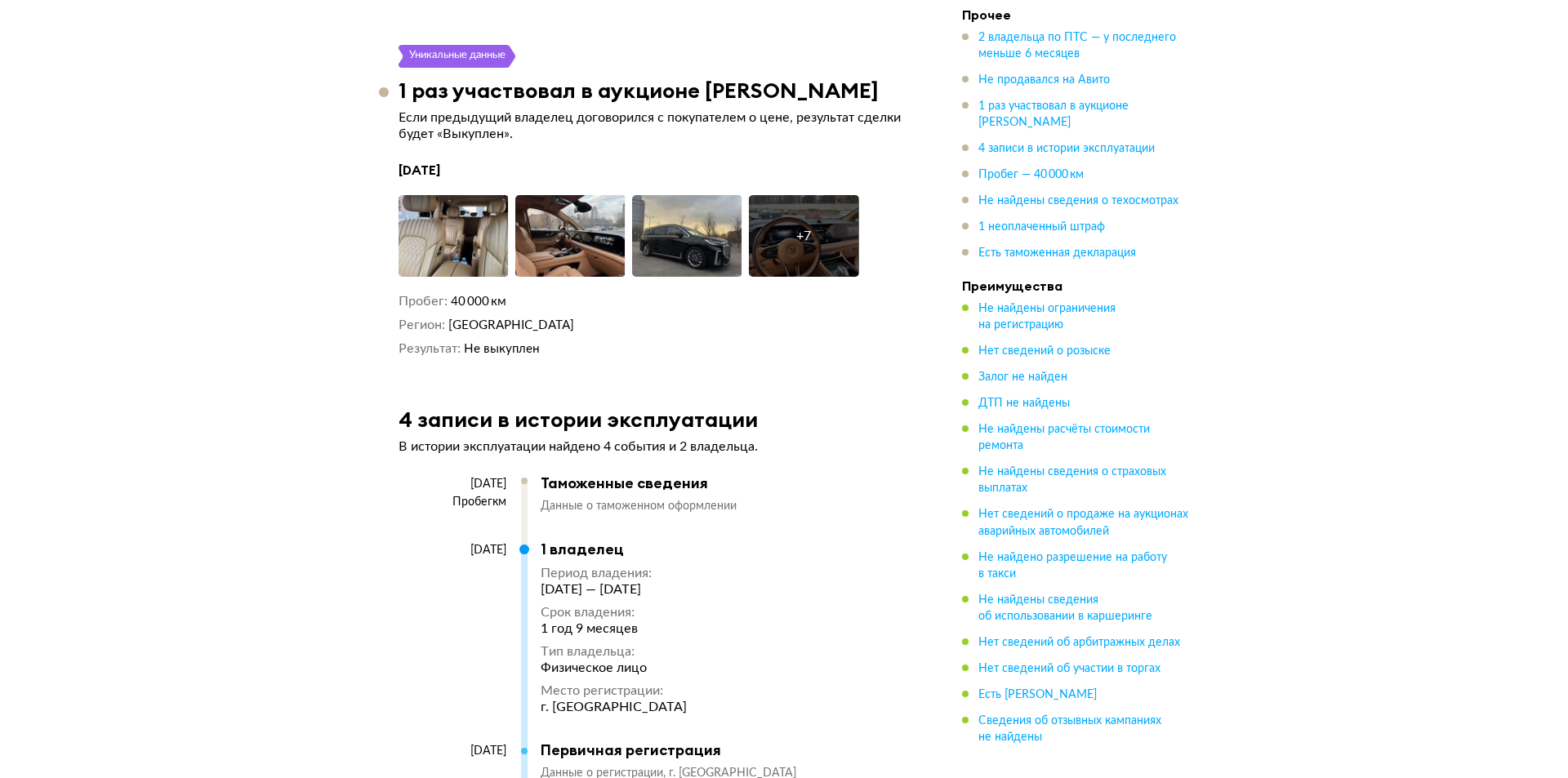
scroll to position [2695, 0]
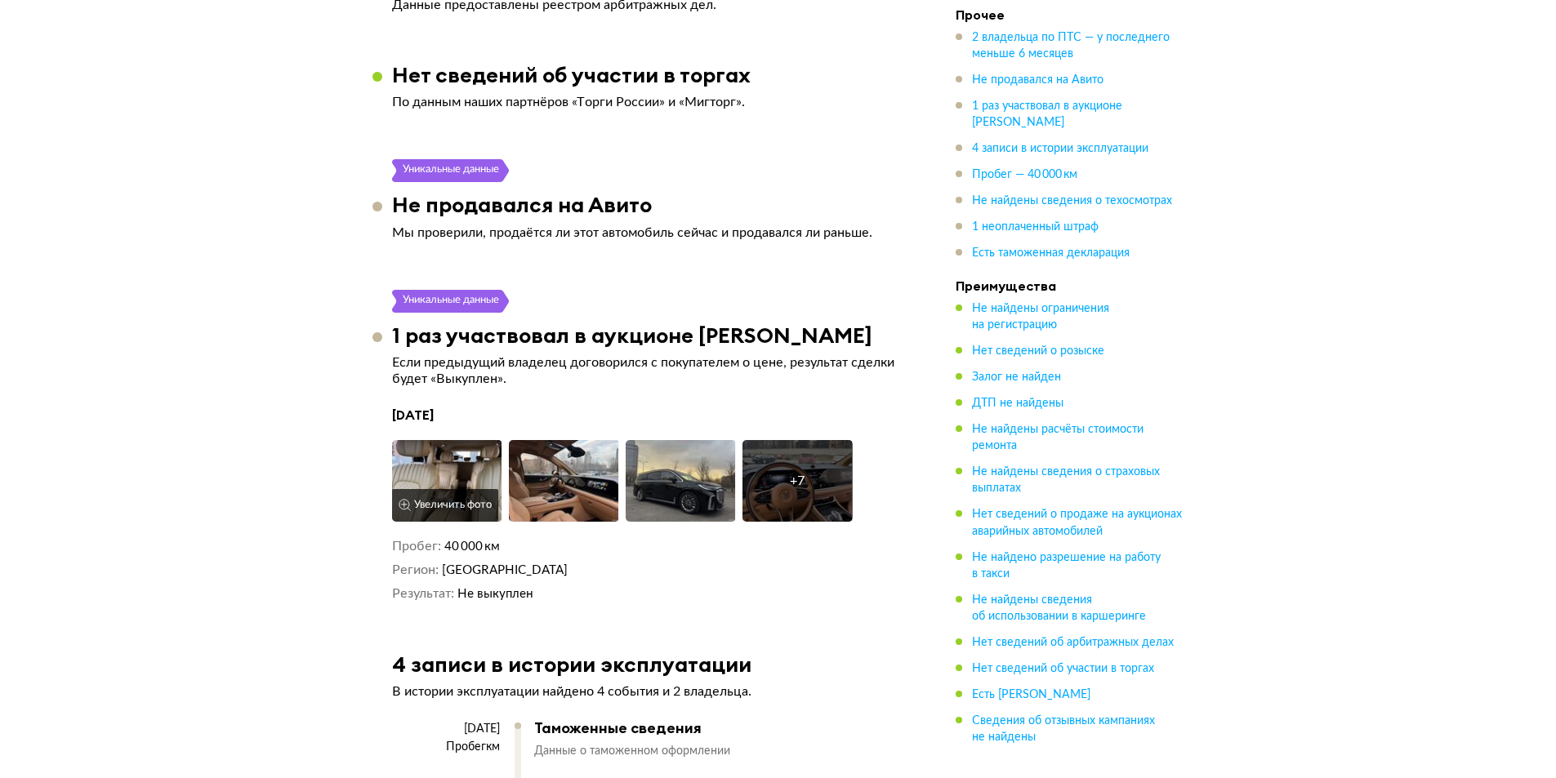
click at [456, 454] on img at bounding box center [447, 481] width 110 height 82
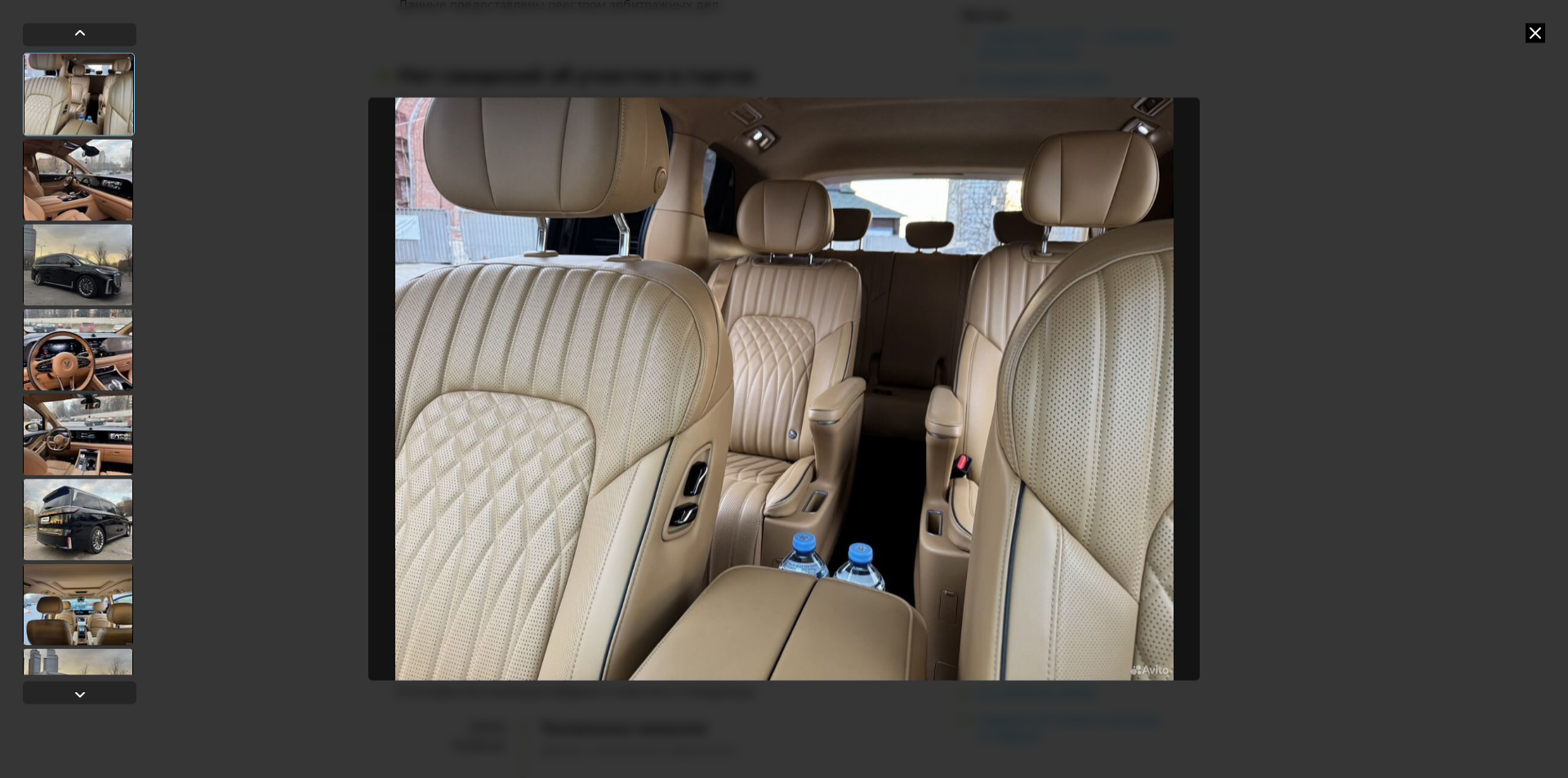
click at [96, 179] on div at bounding box center [78, 180] width 110 height 82
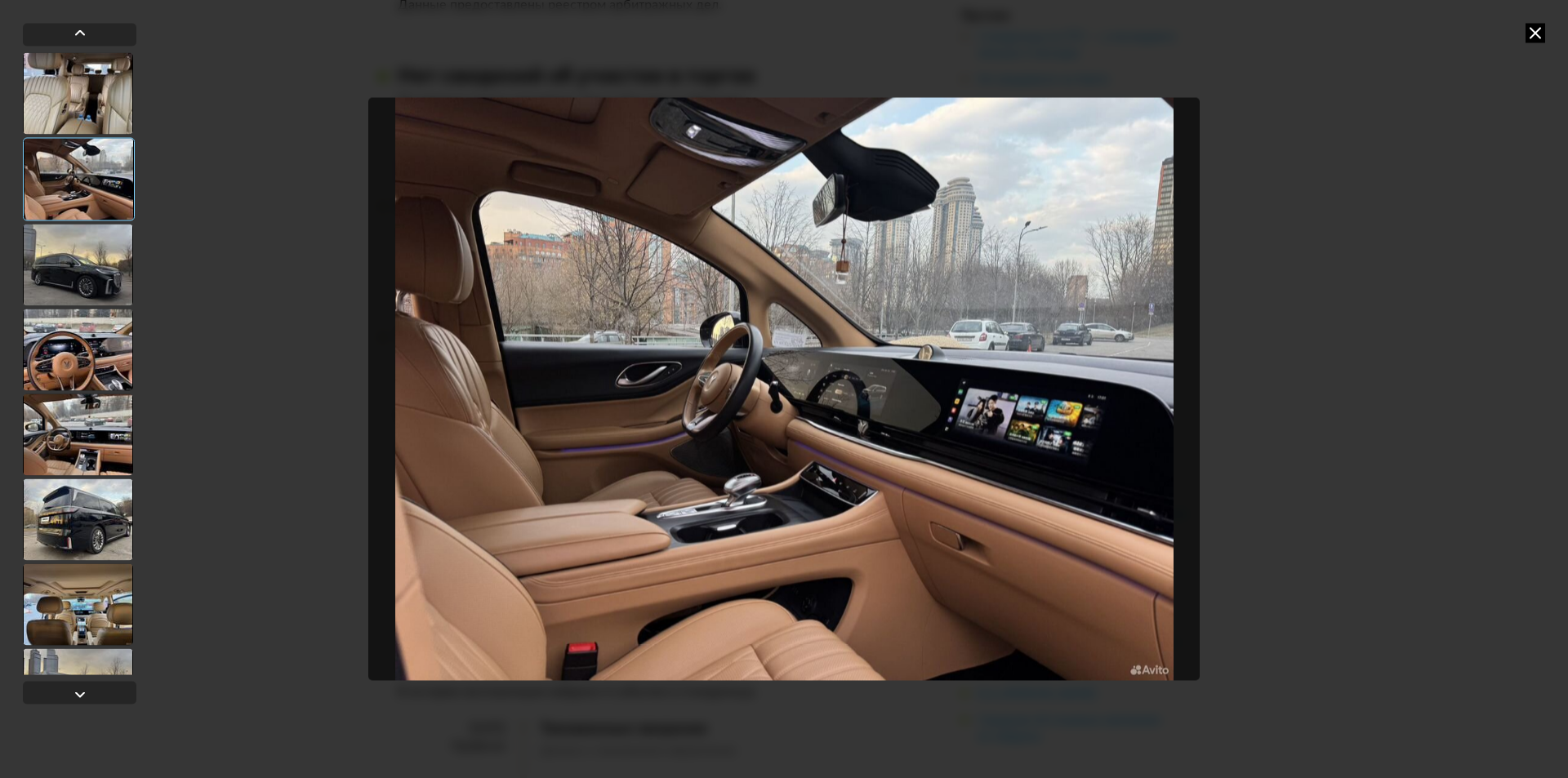
click at [88, 264] on div at bounding box center [78, 265] width 110 height 82
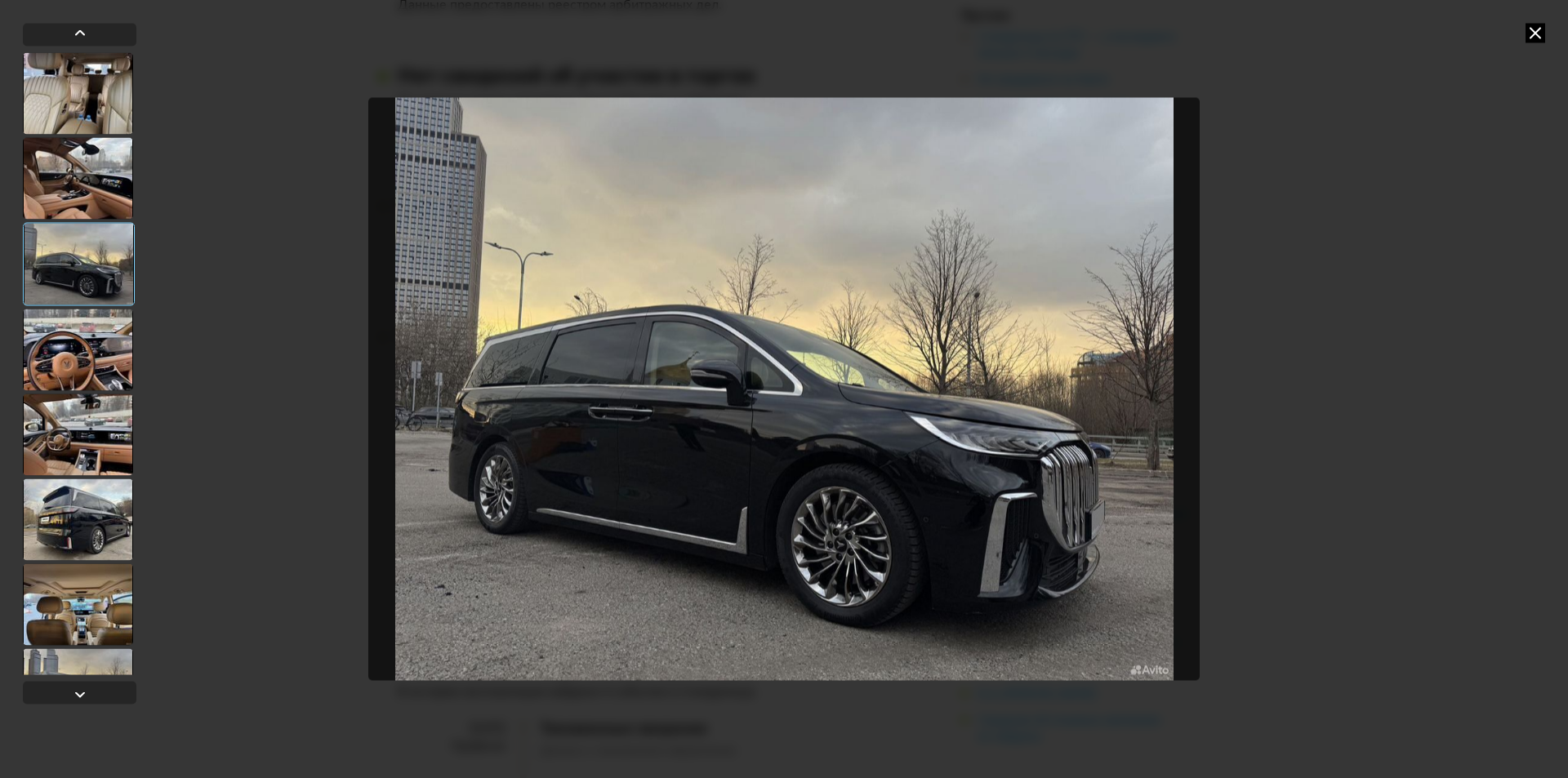
click at [90, 353] on div at bounding box center [78, 350] width 110 height 82
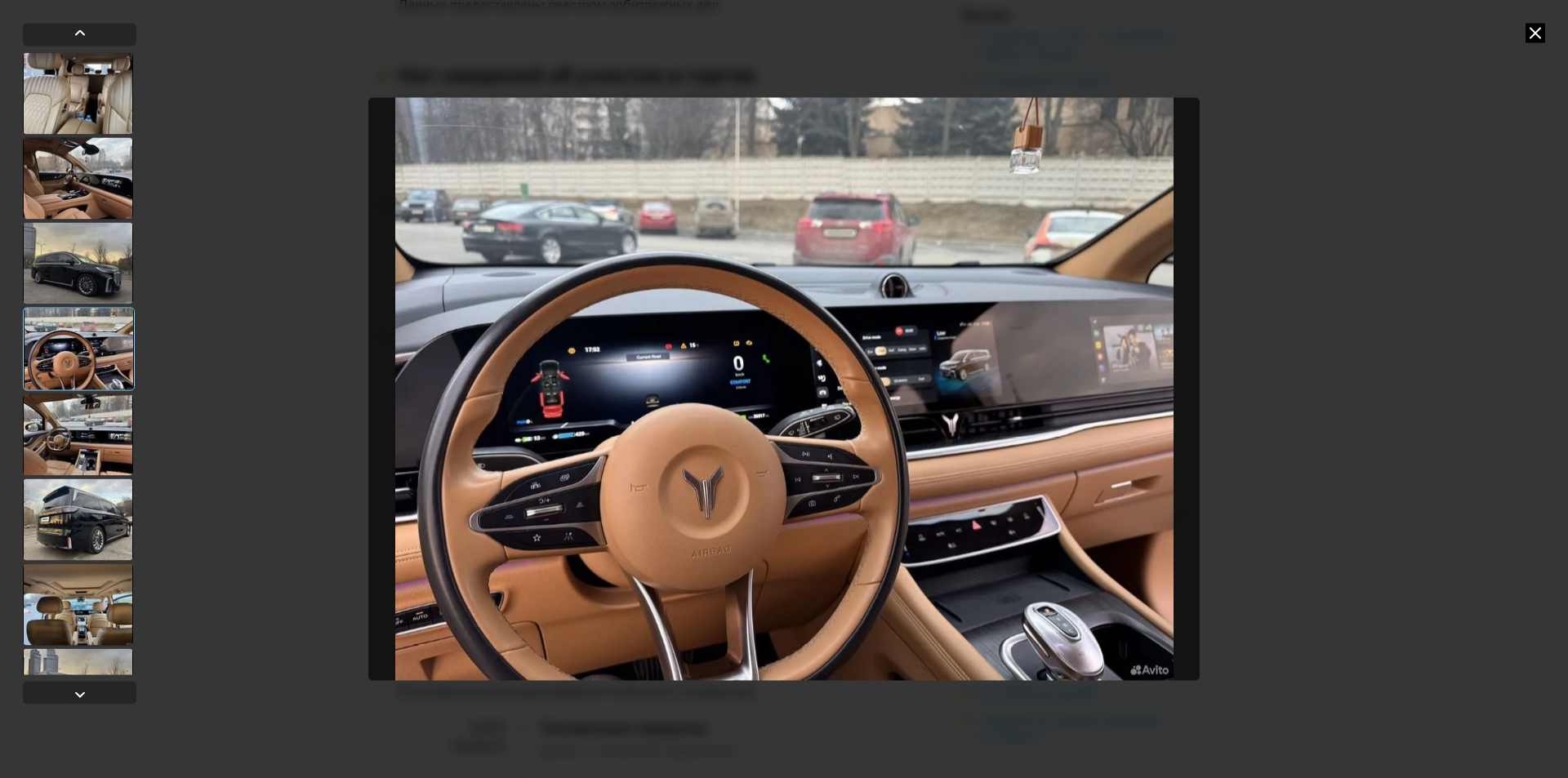
click at [95, 439] on div at bounding box center [78, 435] width 110 height 82
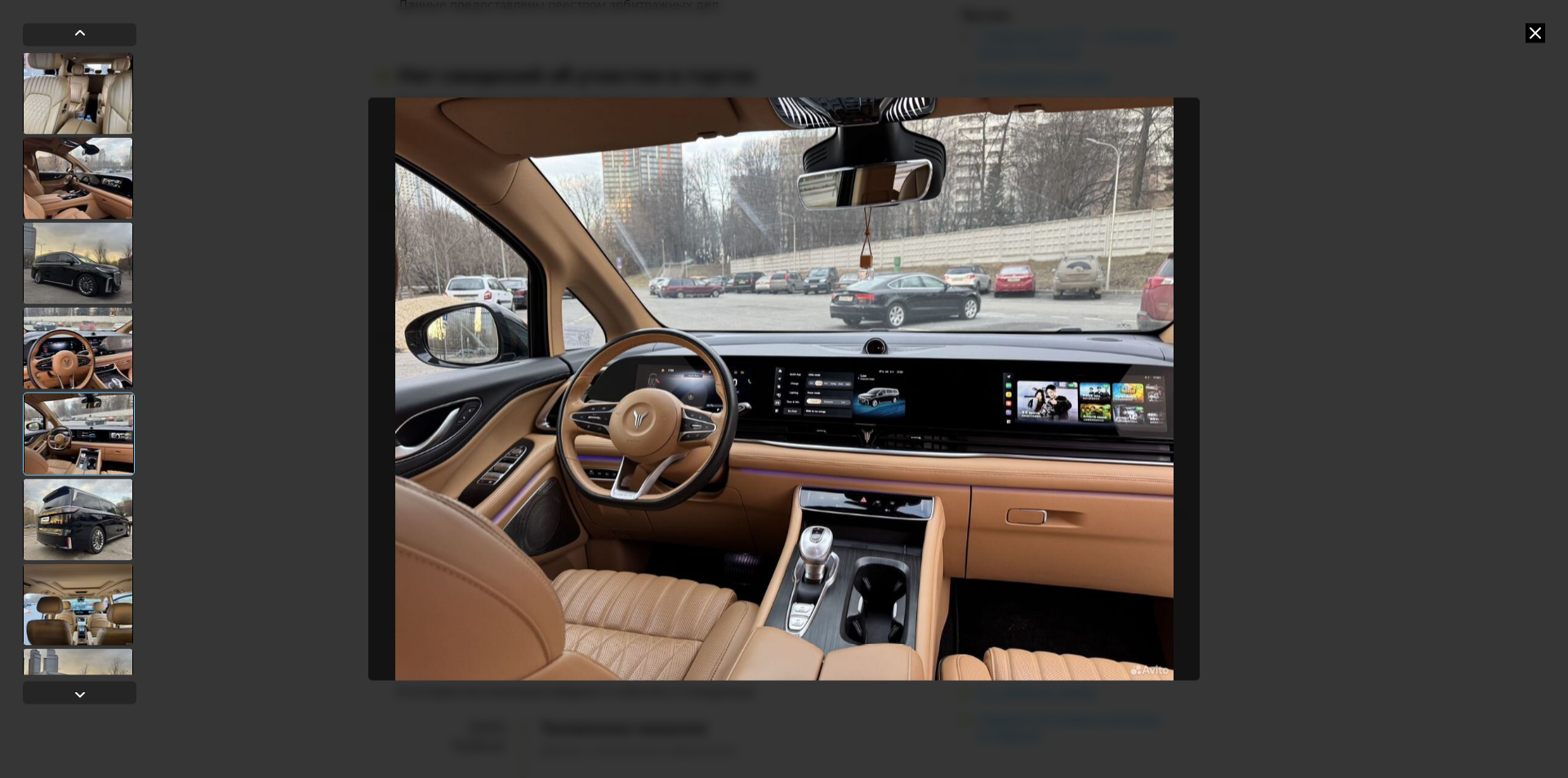
click at [56, 519] on div at bounding box center [78, 520] width 110 height 82
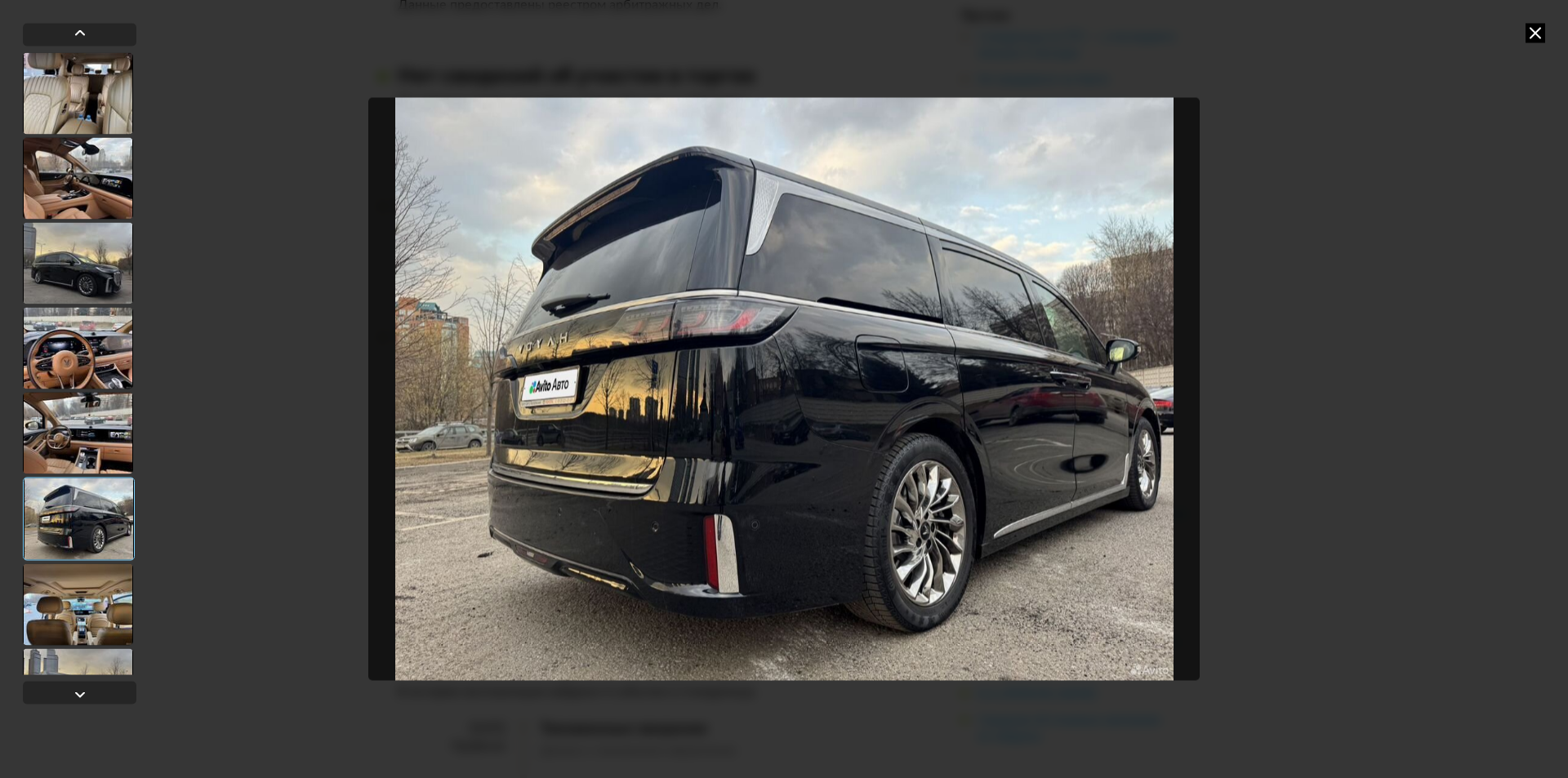
click at [97, 609] on div at bounding box center [78, 605] width 110 height 82
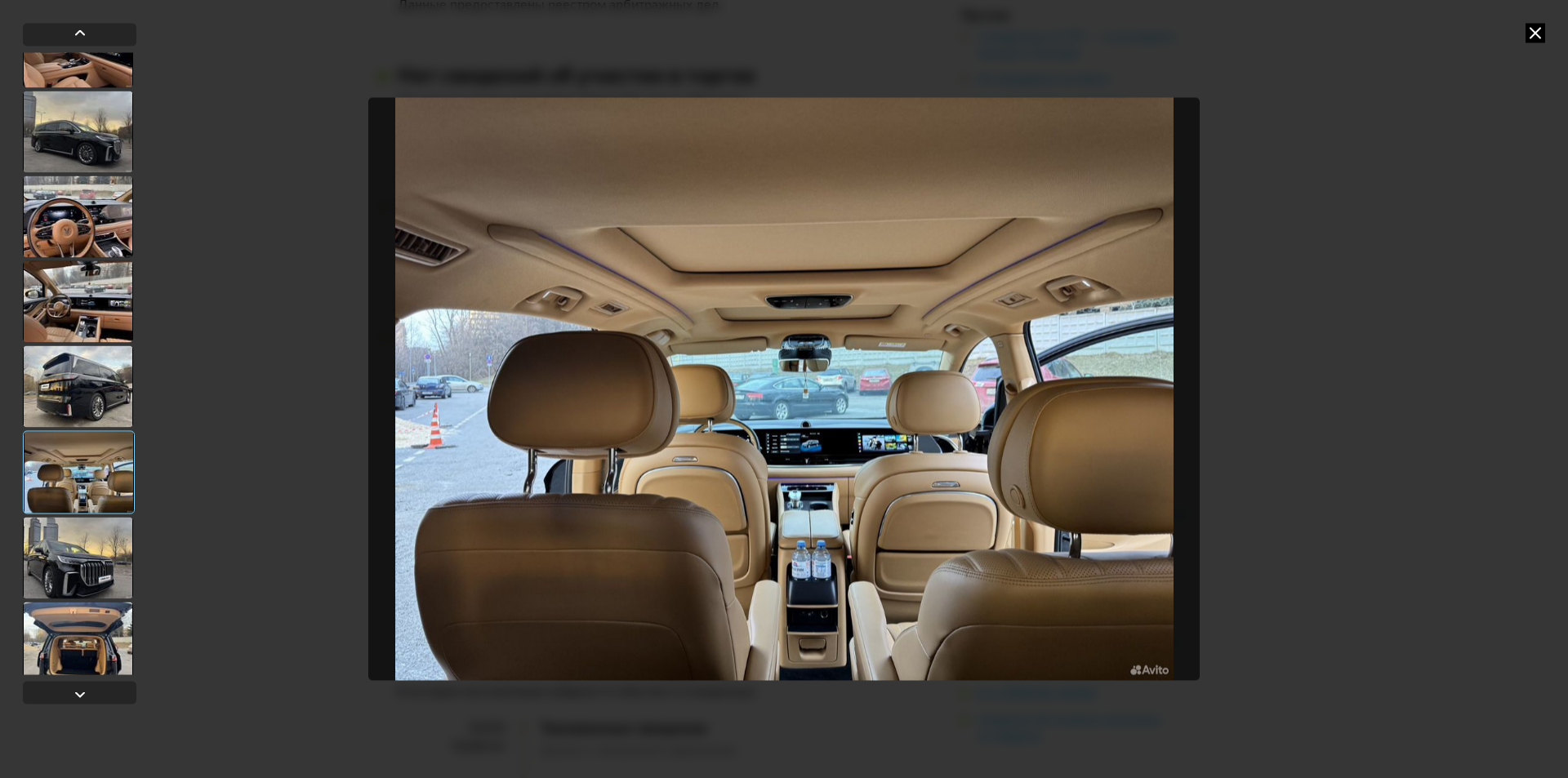
scroll to position [163, 0]
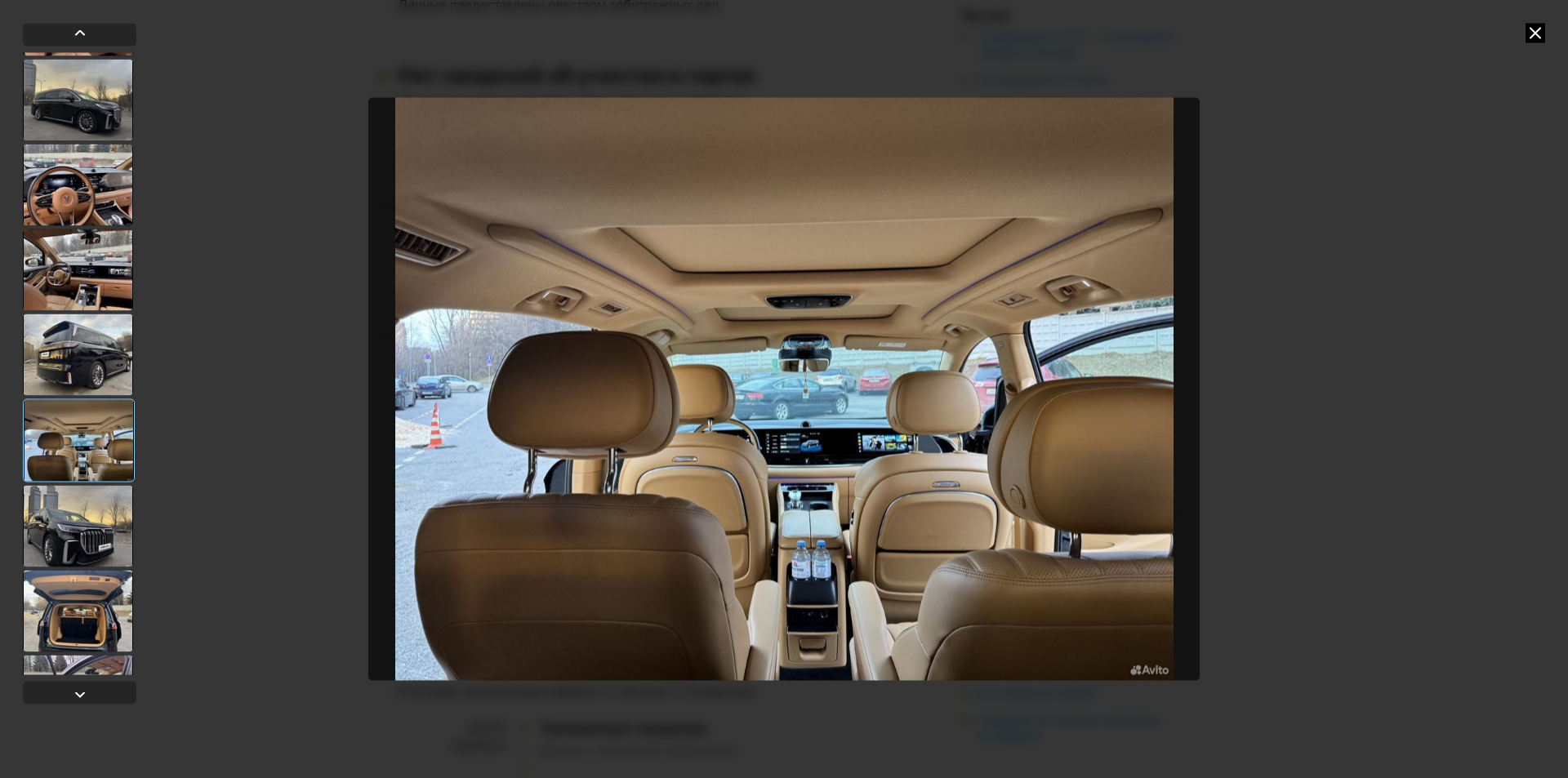
click at [74, 529] on div at bounding box center [78, 526] width 110 height 82
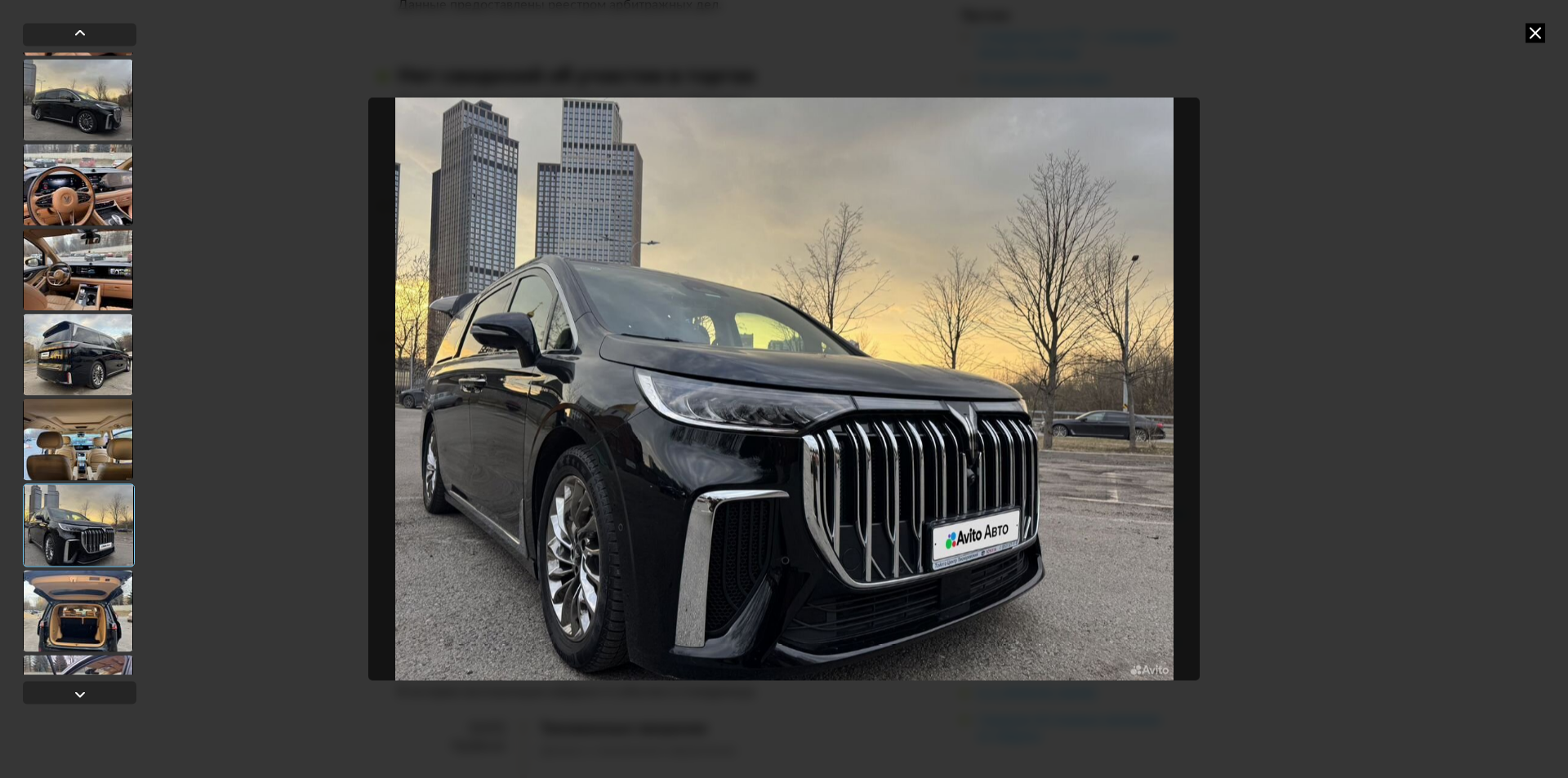
click at [82, 604] on div at bounding box center [78, 611] width 110 height 82
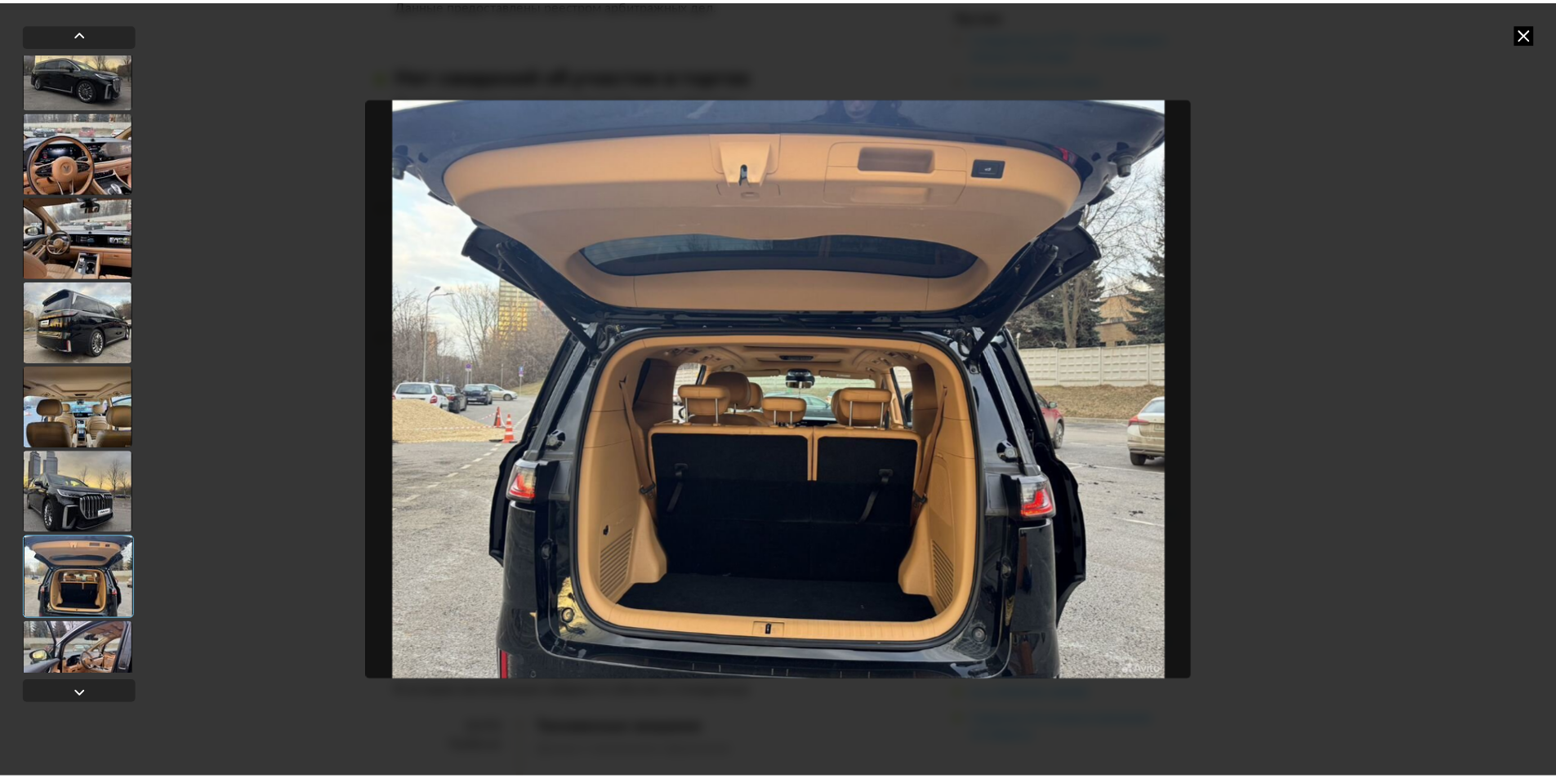
scroll to position [229, 0]
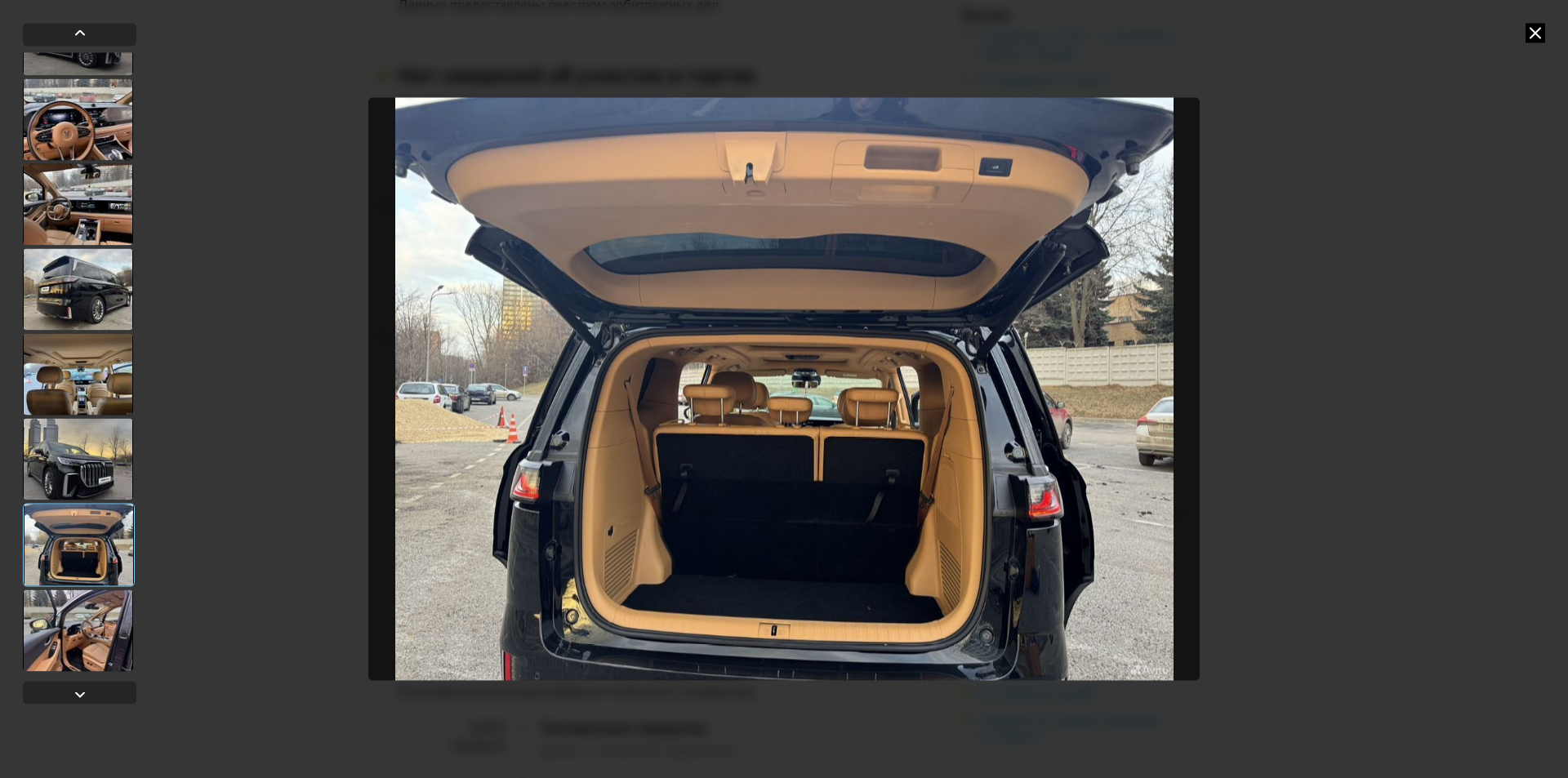
click at [87, 619] on div at bounding box center [78, 631] width 110 height 82
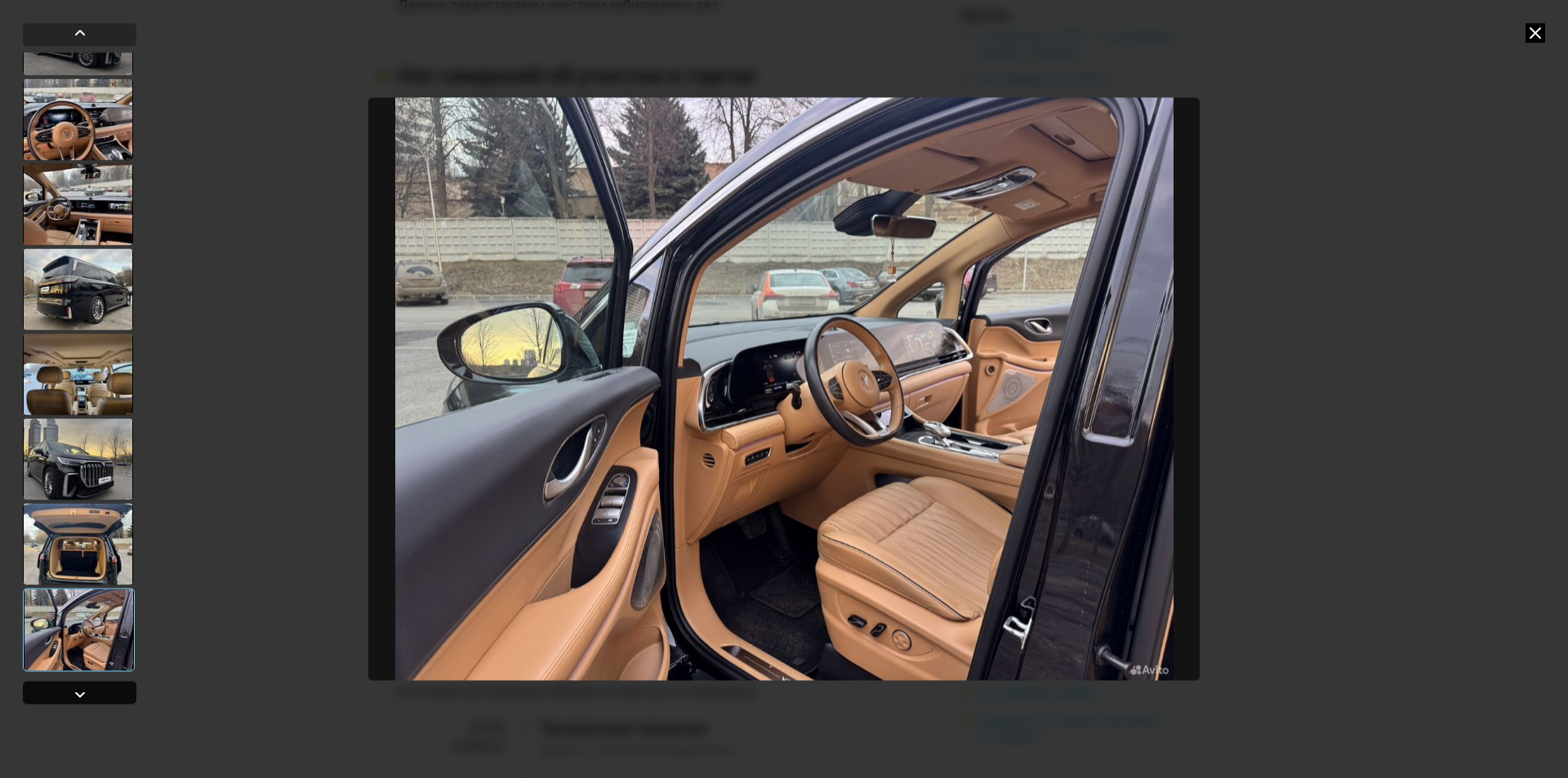
click at [87, 696] on div at bounding box center [80, 694] width 20 height 20
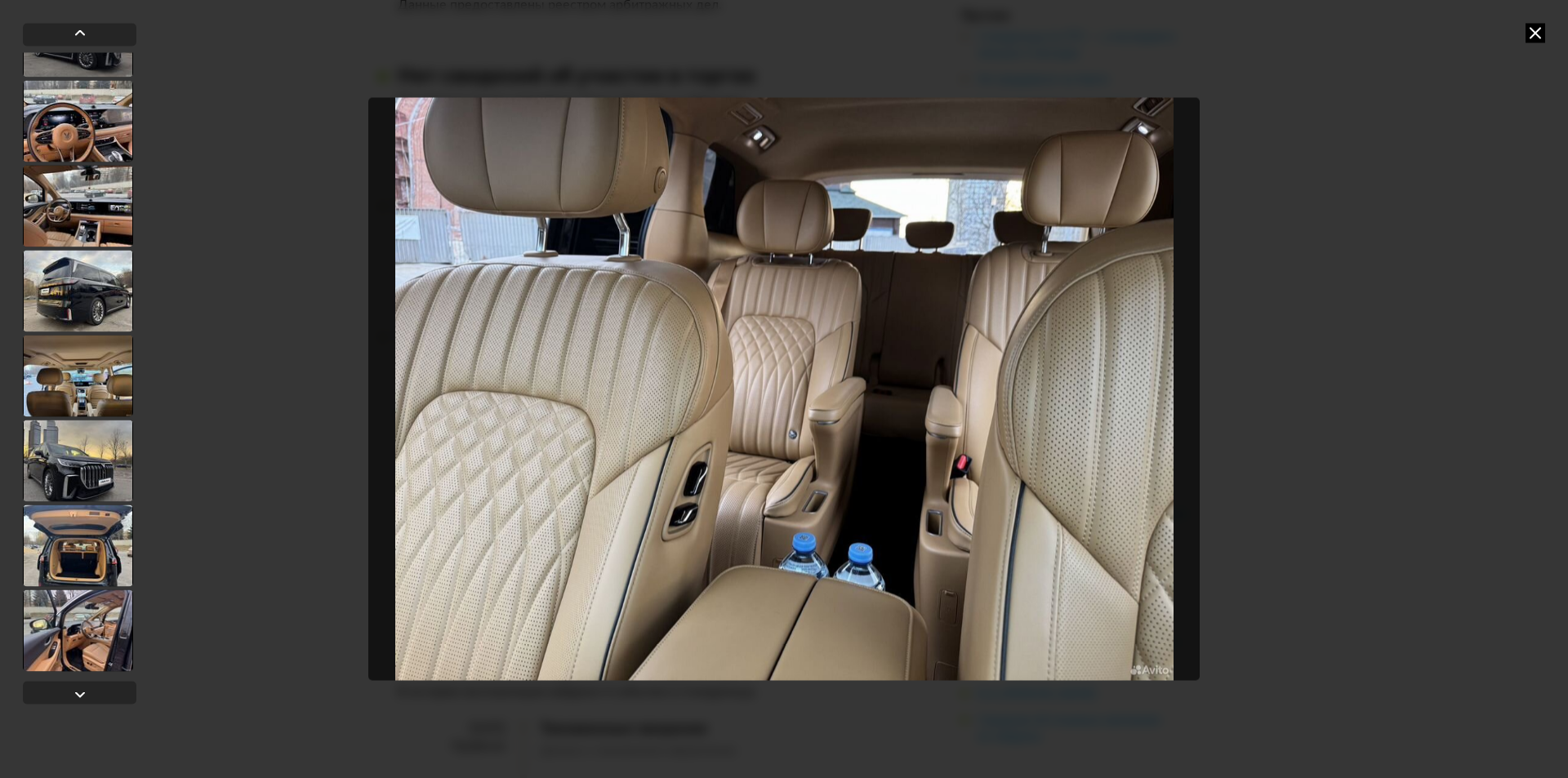
click at [1535, 29] on icon at bounding box center [1536, 33] width 20 height 20
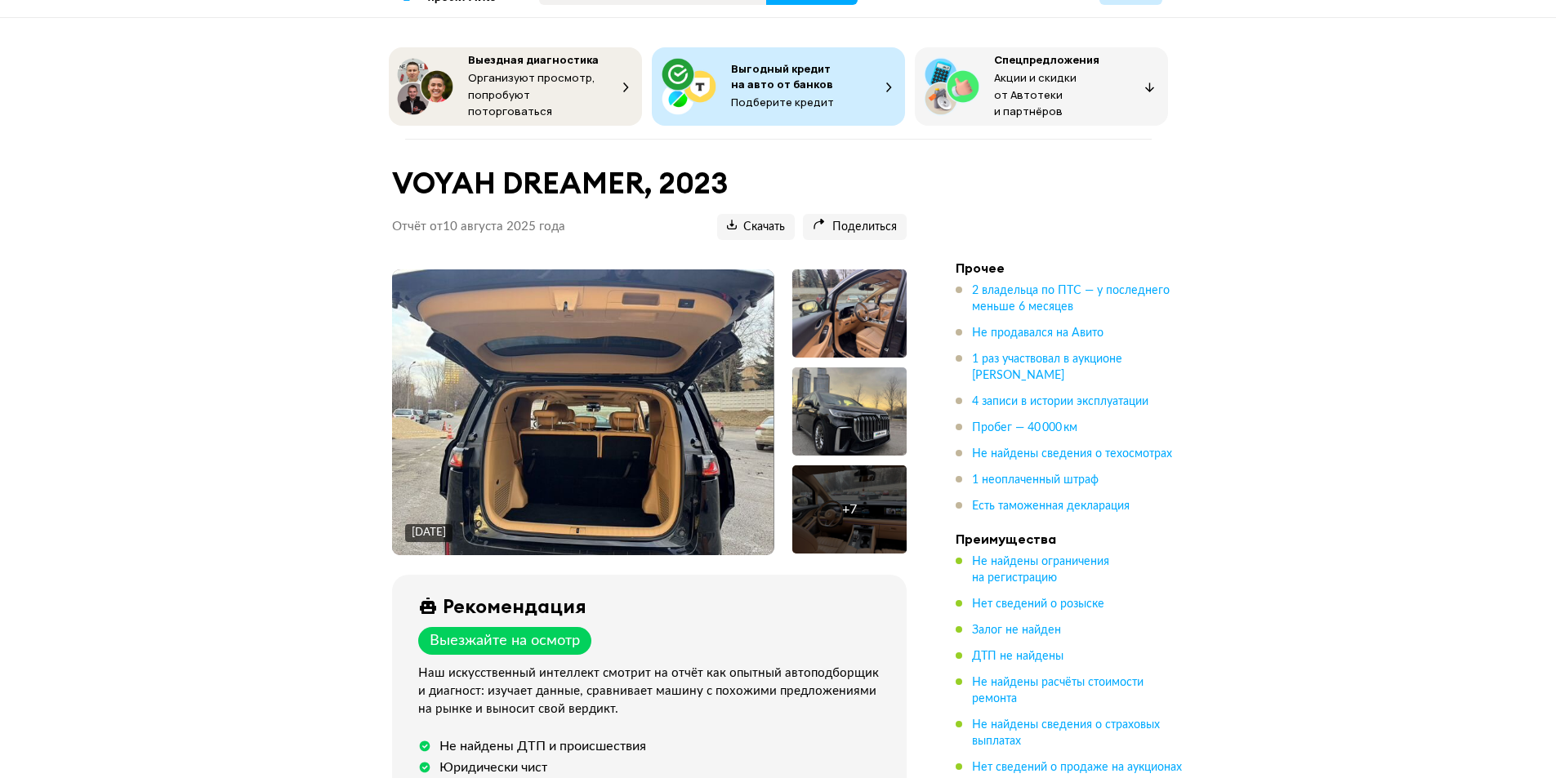
scroll to position [82, 0]
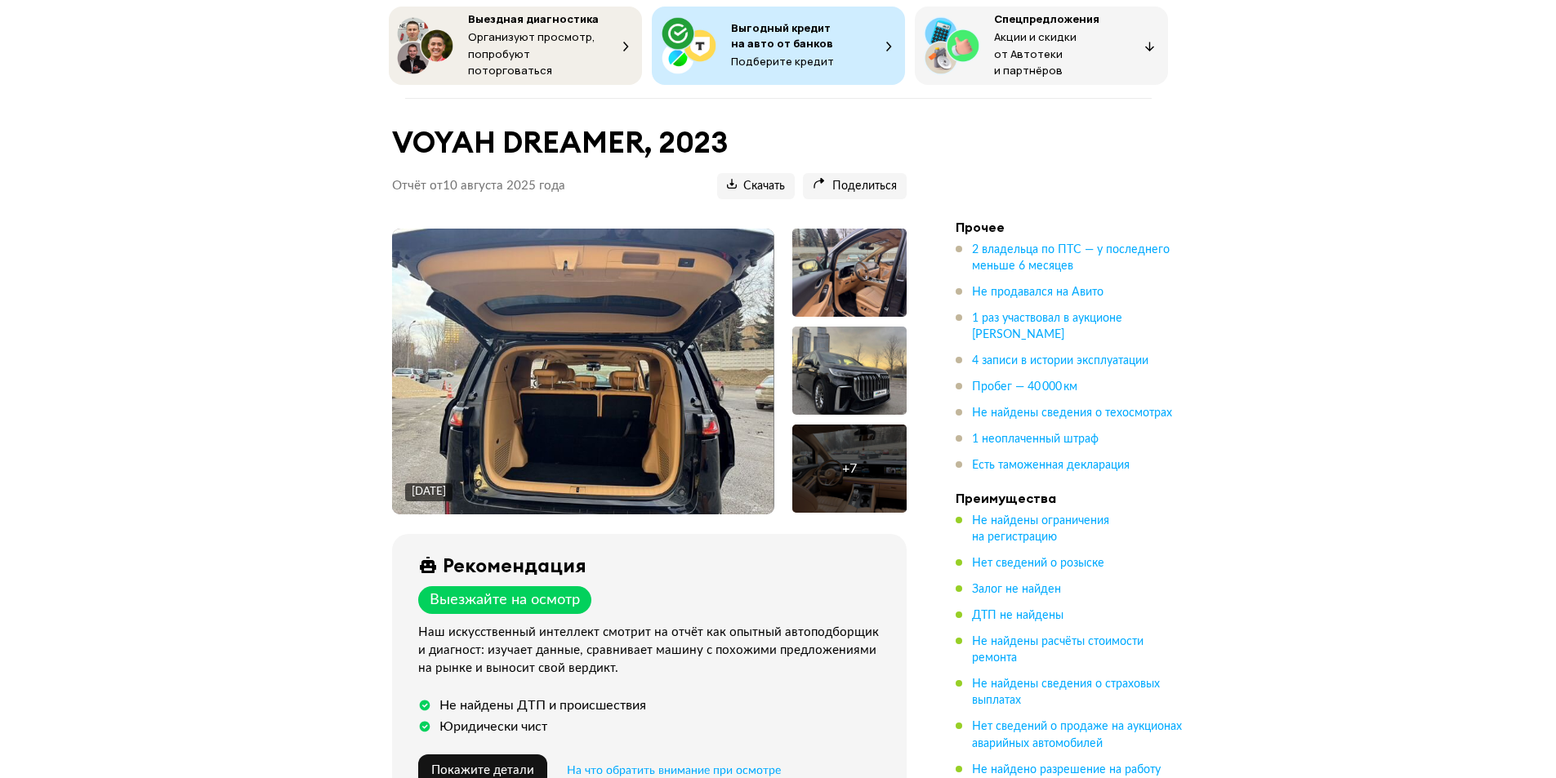
click at [600, 404] on img at bounding box center [582, 372] width 381 height 286
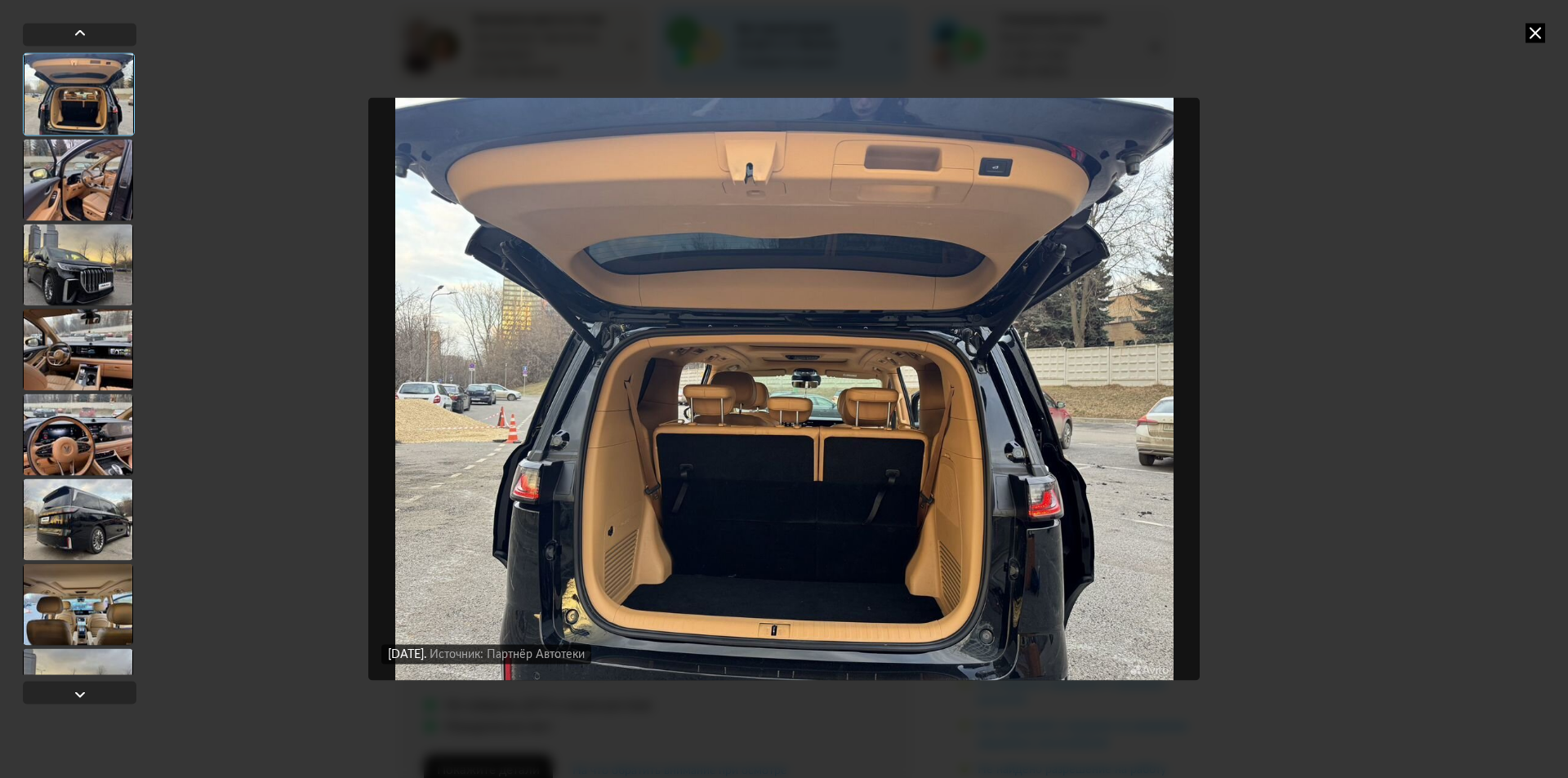
click at [1532, 29] on icon at bounding box center [1536, 33] width 20 height 20
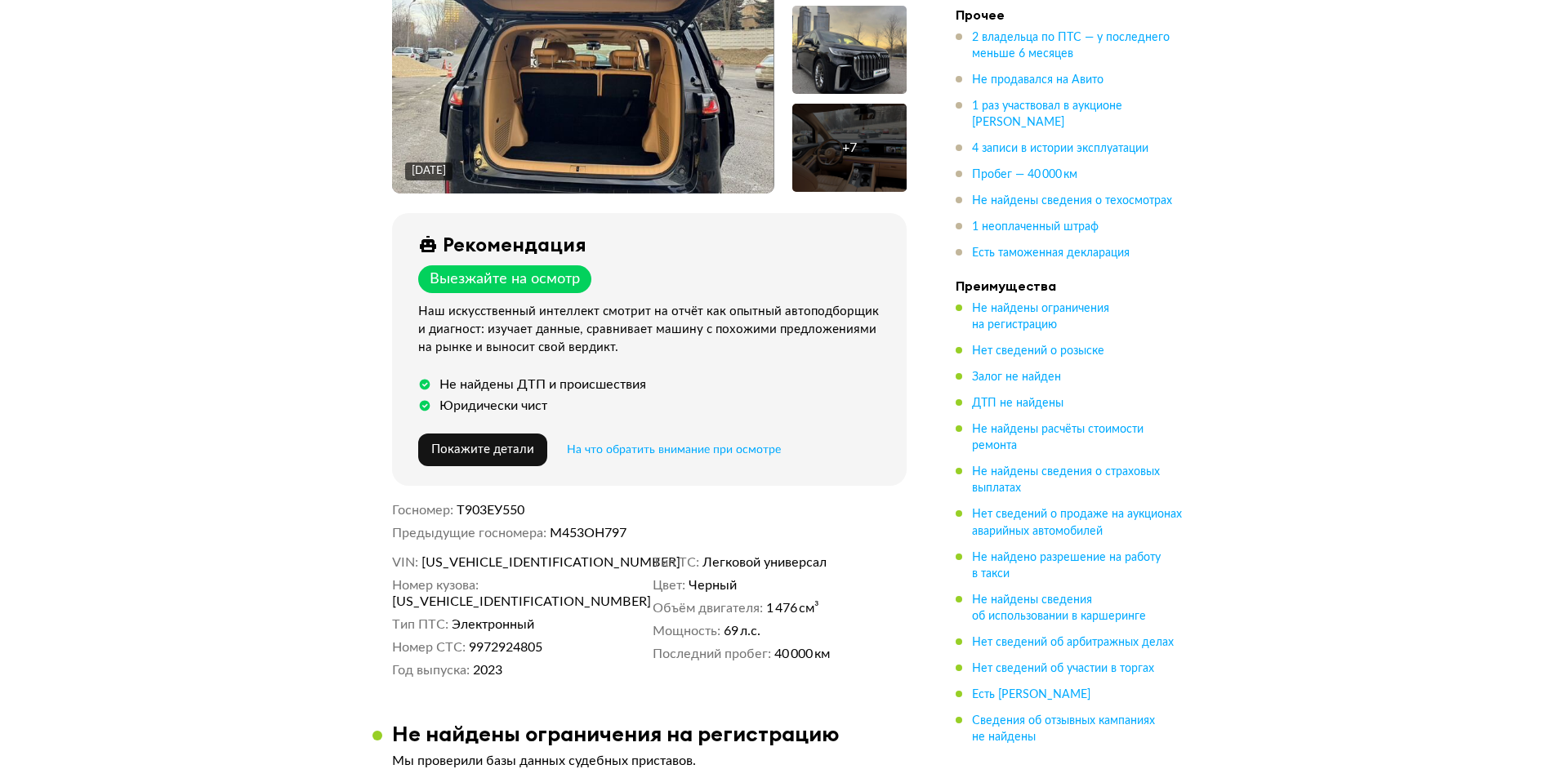
scroll to position [408, 0]
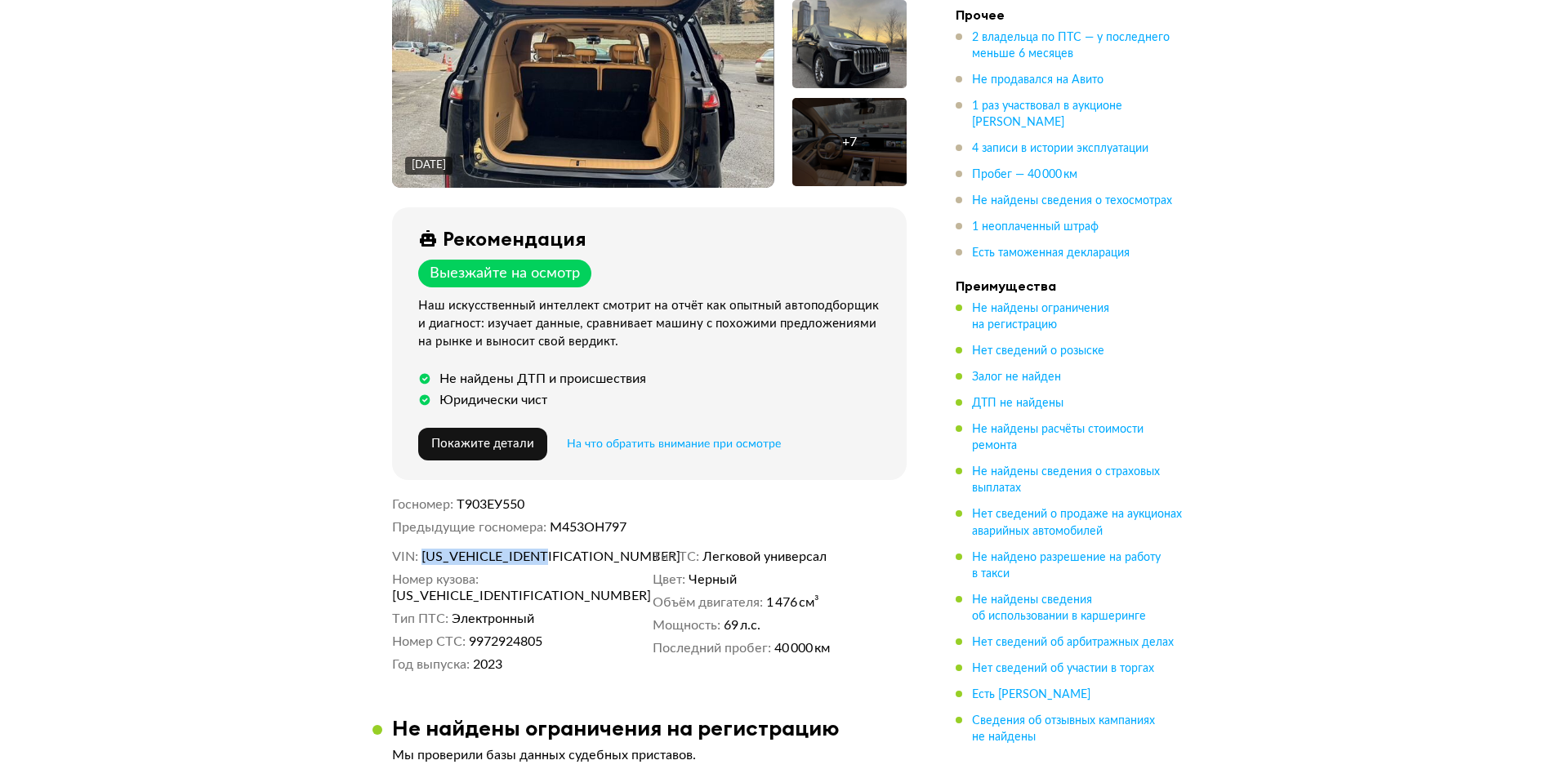
drag, startPoint x: 550, startPoint y: 553, endPoint x: 423, endPoint y: 559, distance: 126.7
click at [423, 559] on dd "[US_VEHICLE_IDENTIFICATION_NUMBER]" at bounding box center [533, 557] width 225 height 16
copy span "[US_VEHICLE_IDENTIFICATION_NUMBER]"
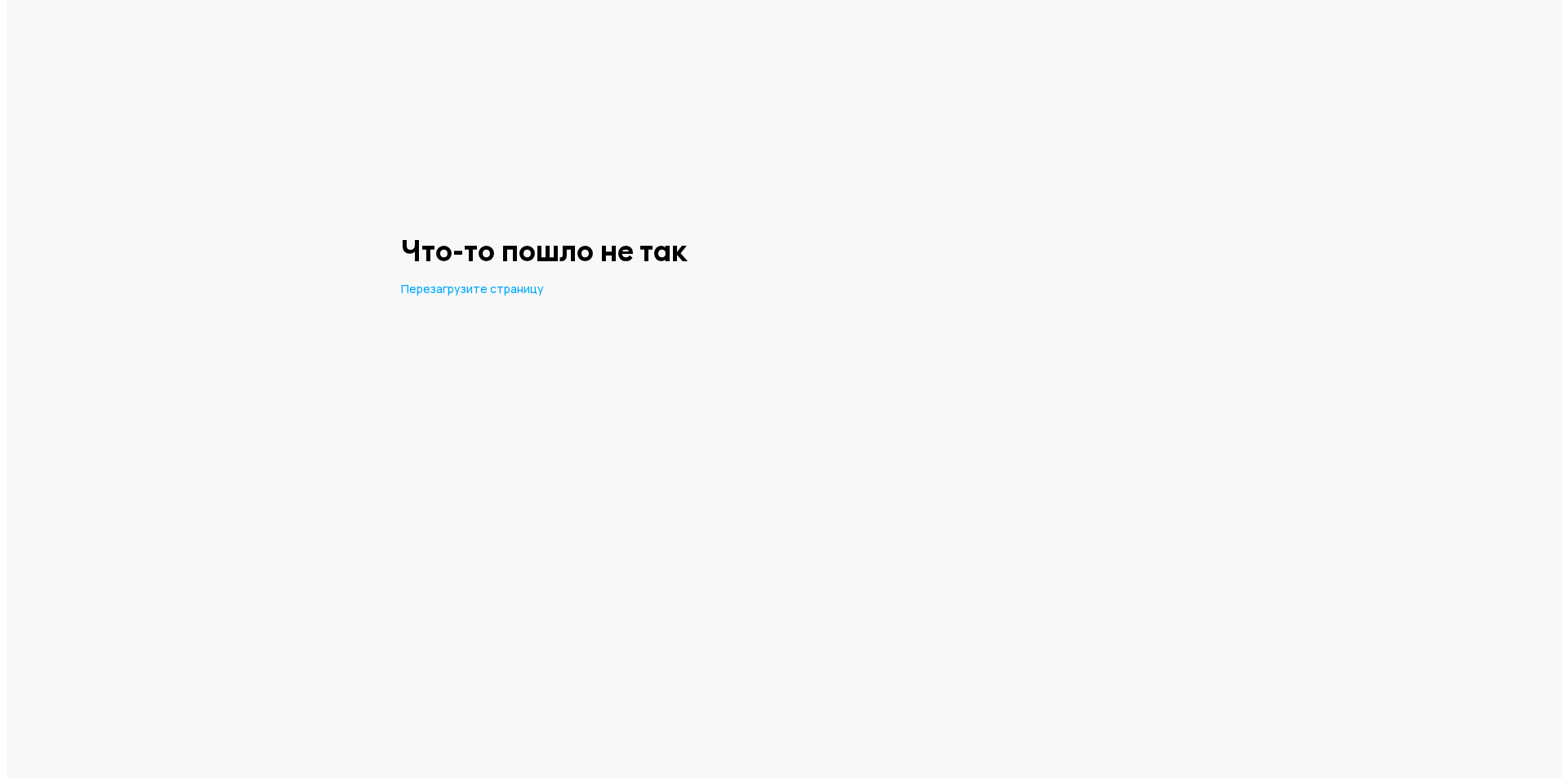
scroll to position [0, 0]
click at [453, 288] on span "Перезагрузите страницу" at bounding box center [471, 289] width 143 height 16
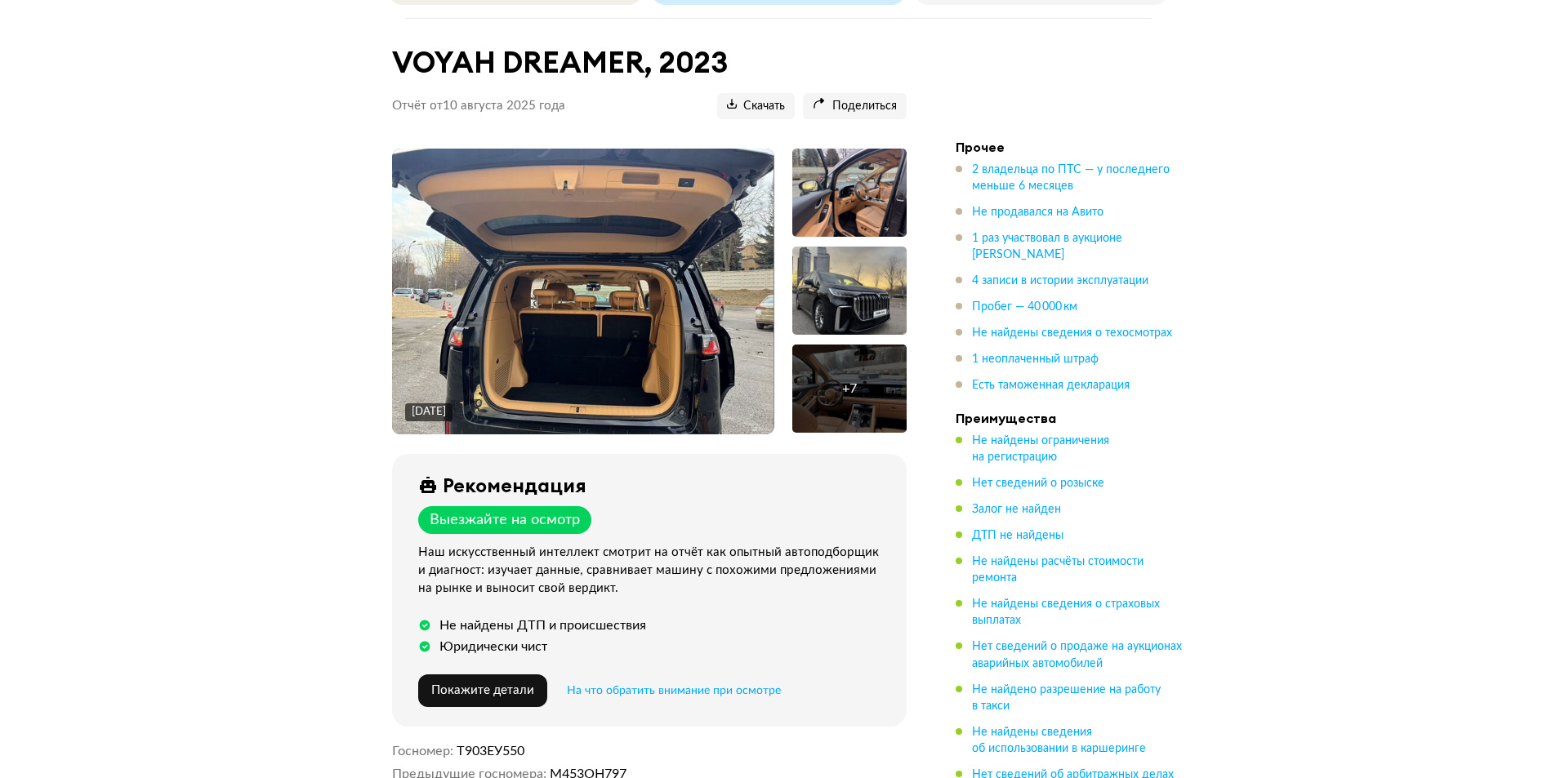
scroll to position [82, 0]
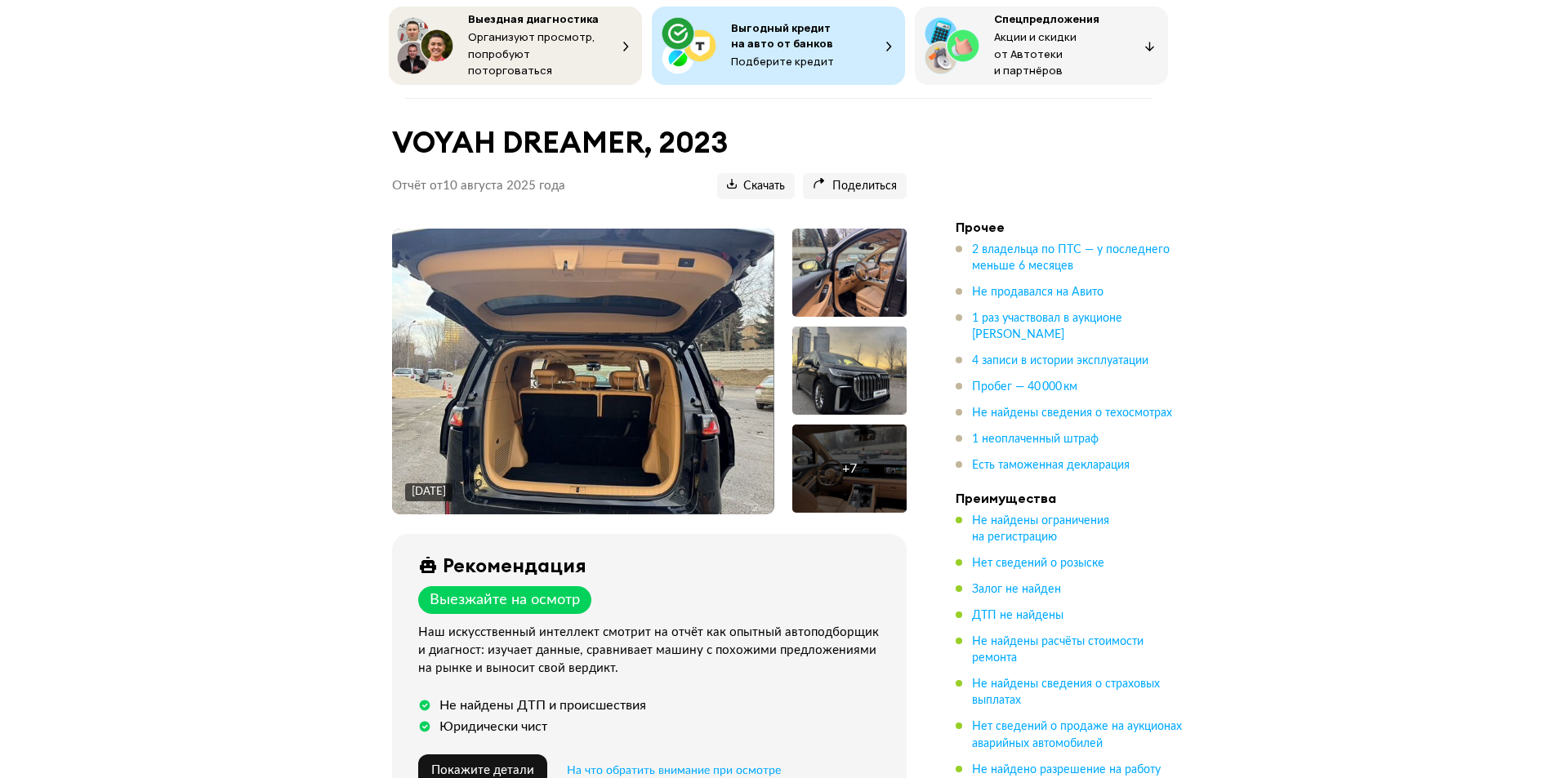
click at [853, 363] on div at bounding box center [849, 371] width 114 height 88
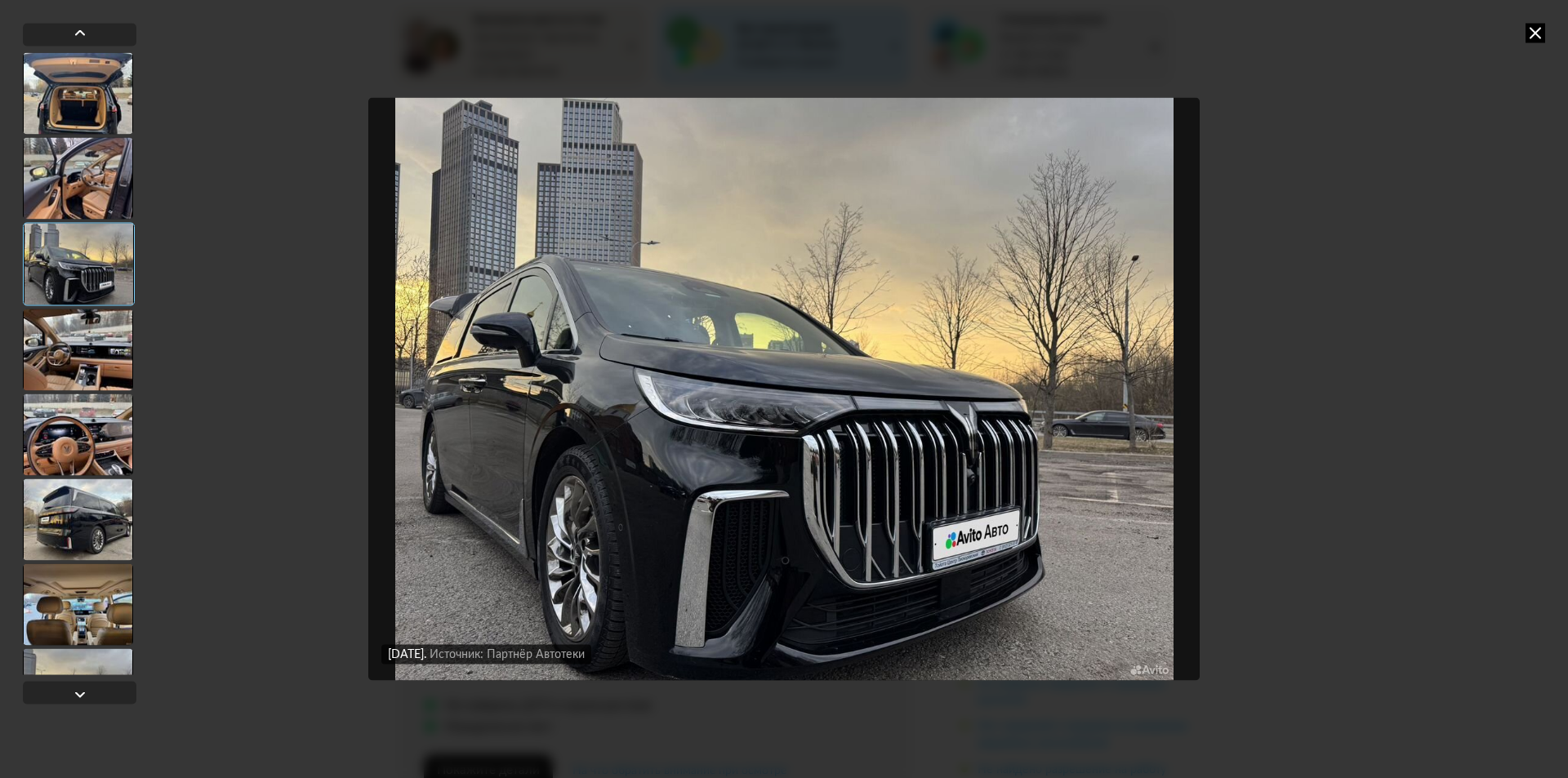
click at [1539, 39] on icon at bounding box center [1536, 33] width 20 height 20
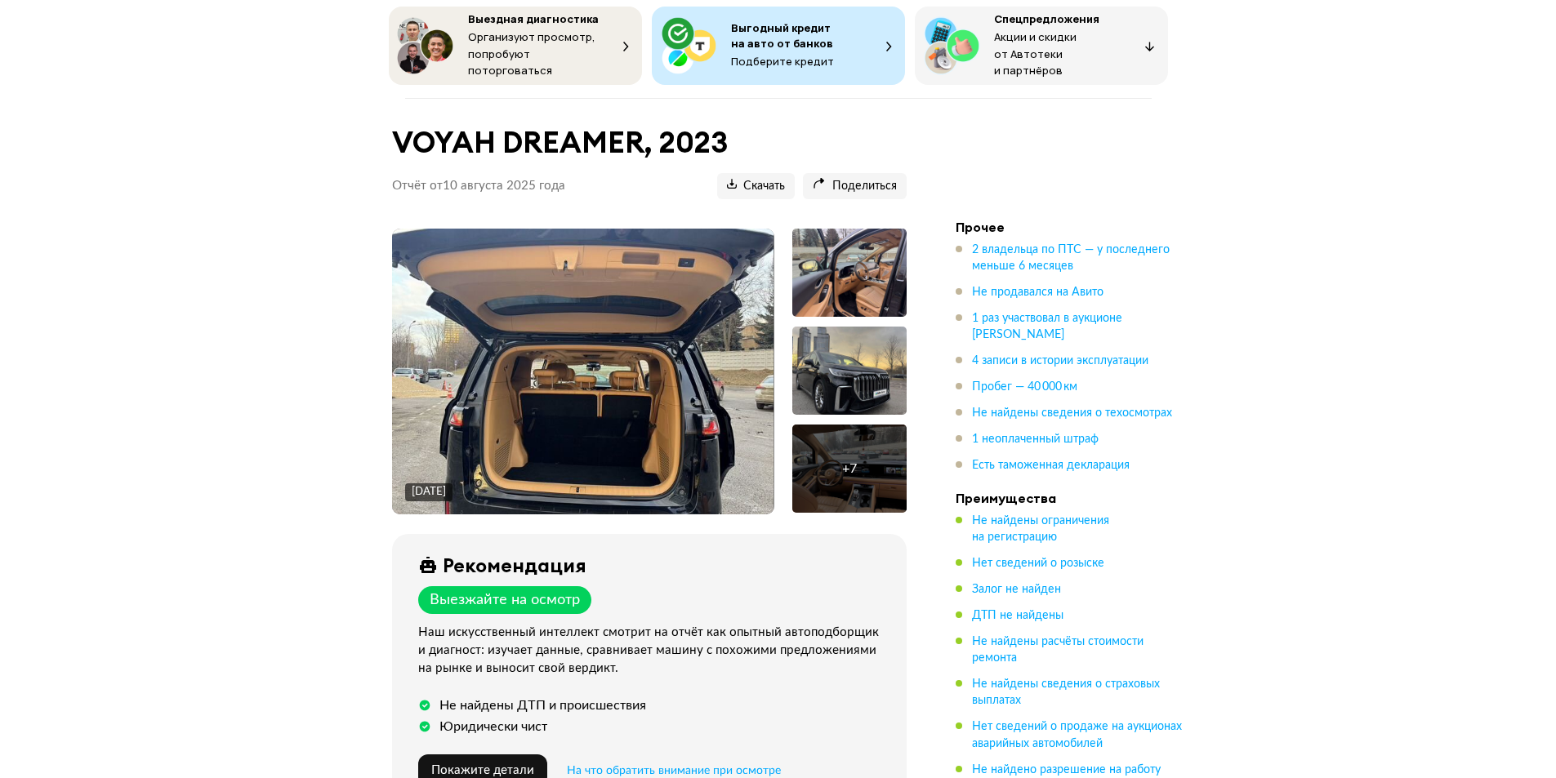
click at [879, 280] on div at bounding box center [849, 273] width 114 height 88
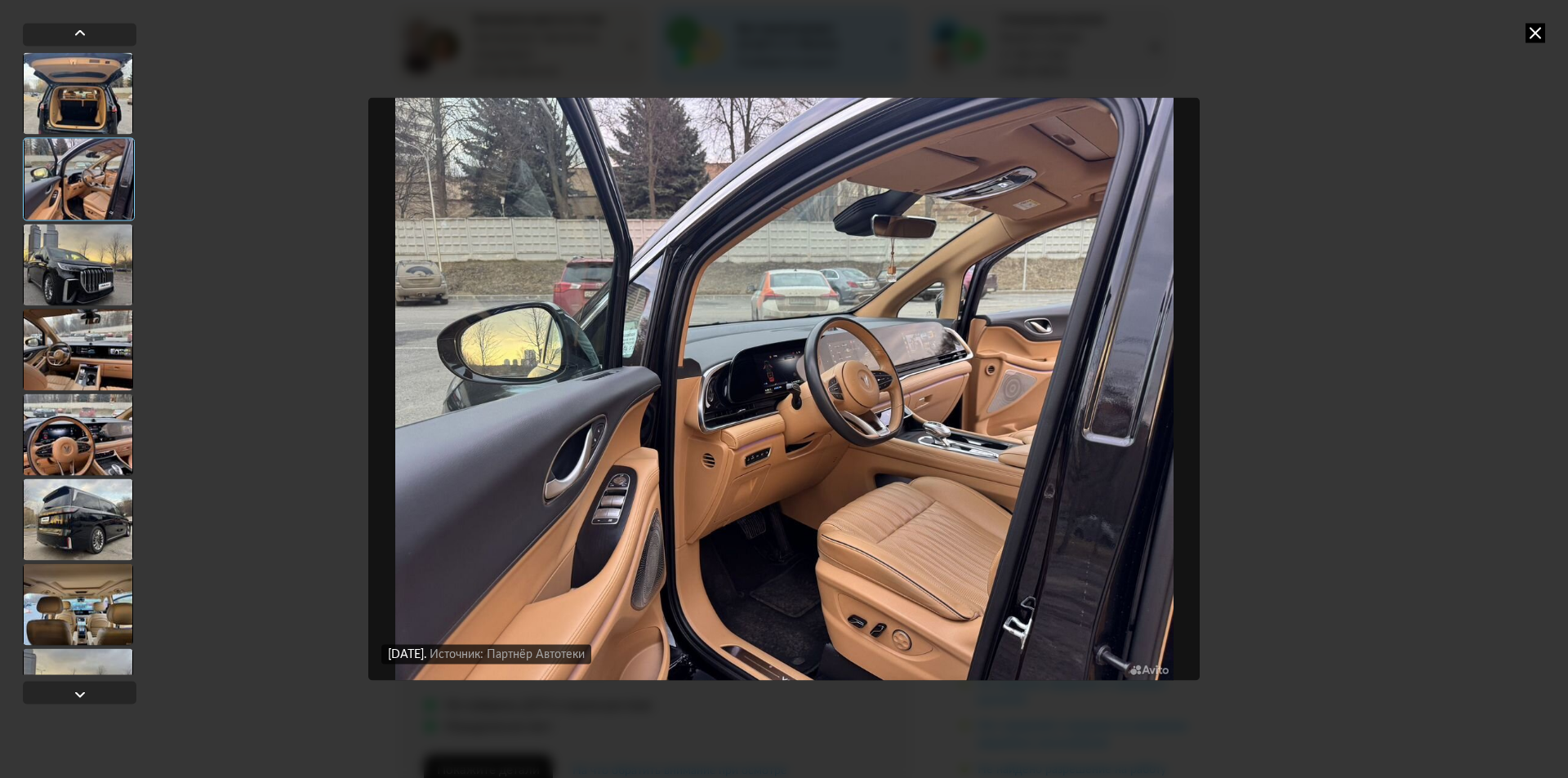
click at [1536, 30] on icon at bounding box center [1536, 33] width 20 height 20
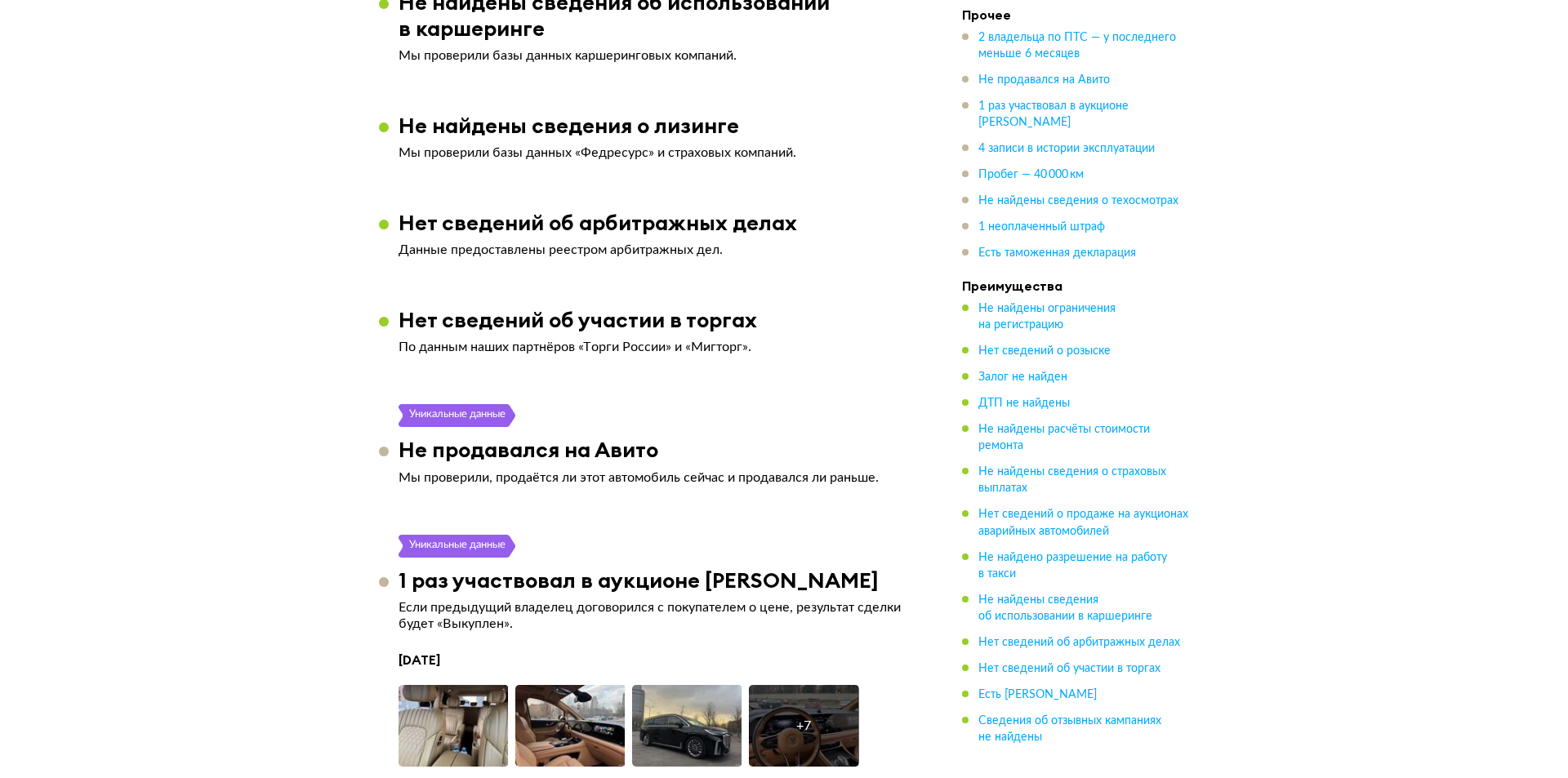
scroll to position [2777, 0]
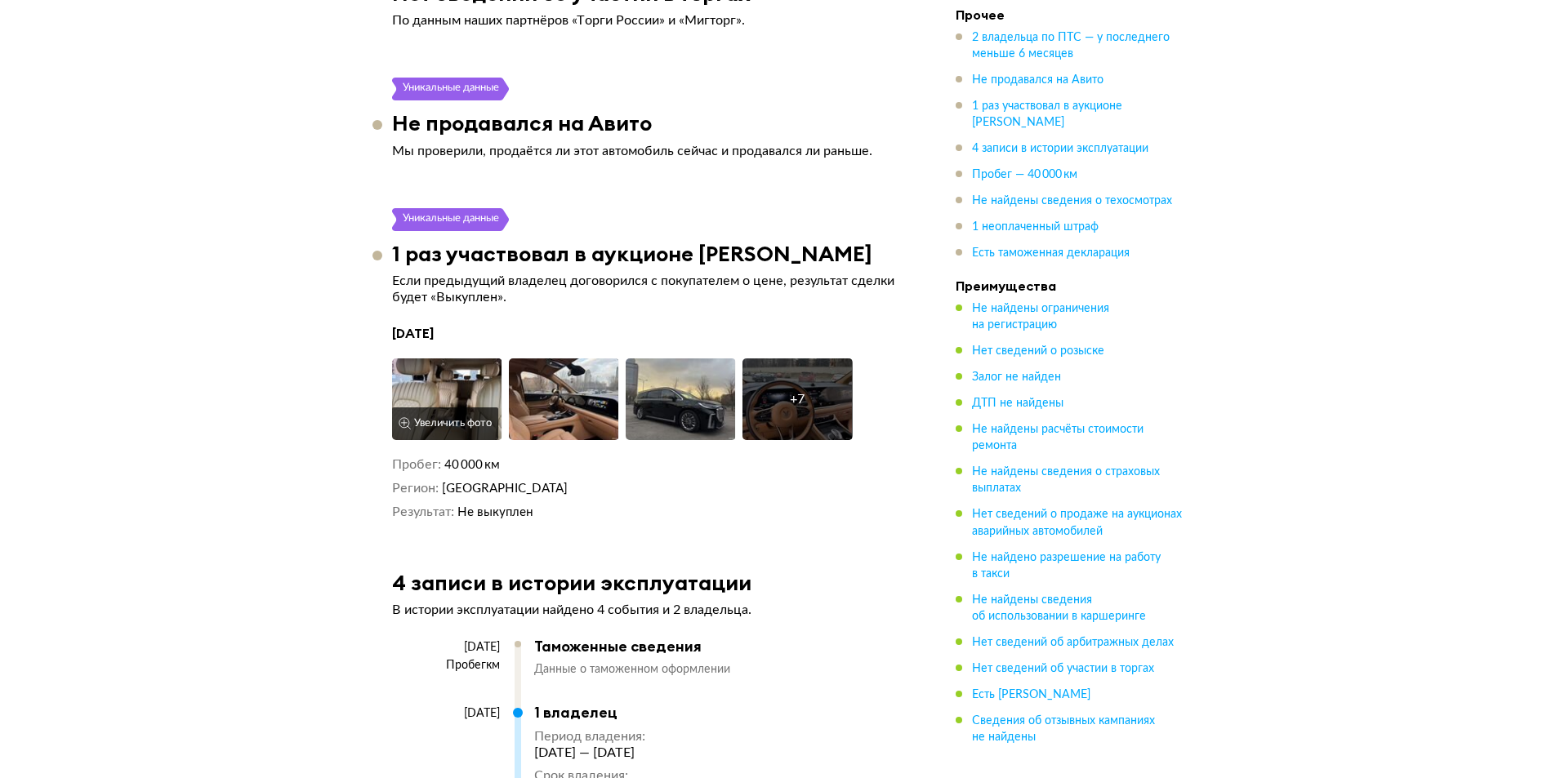
click at [466, 363] on img at bounding box center [447, 400] width 110 height 82
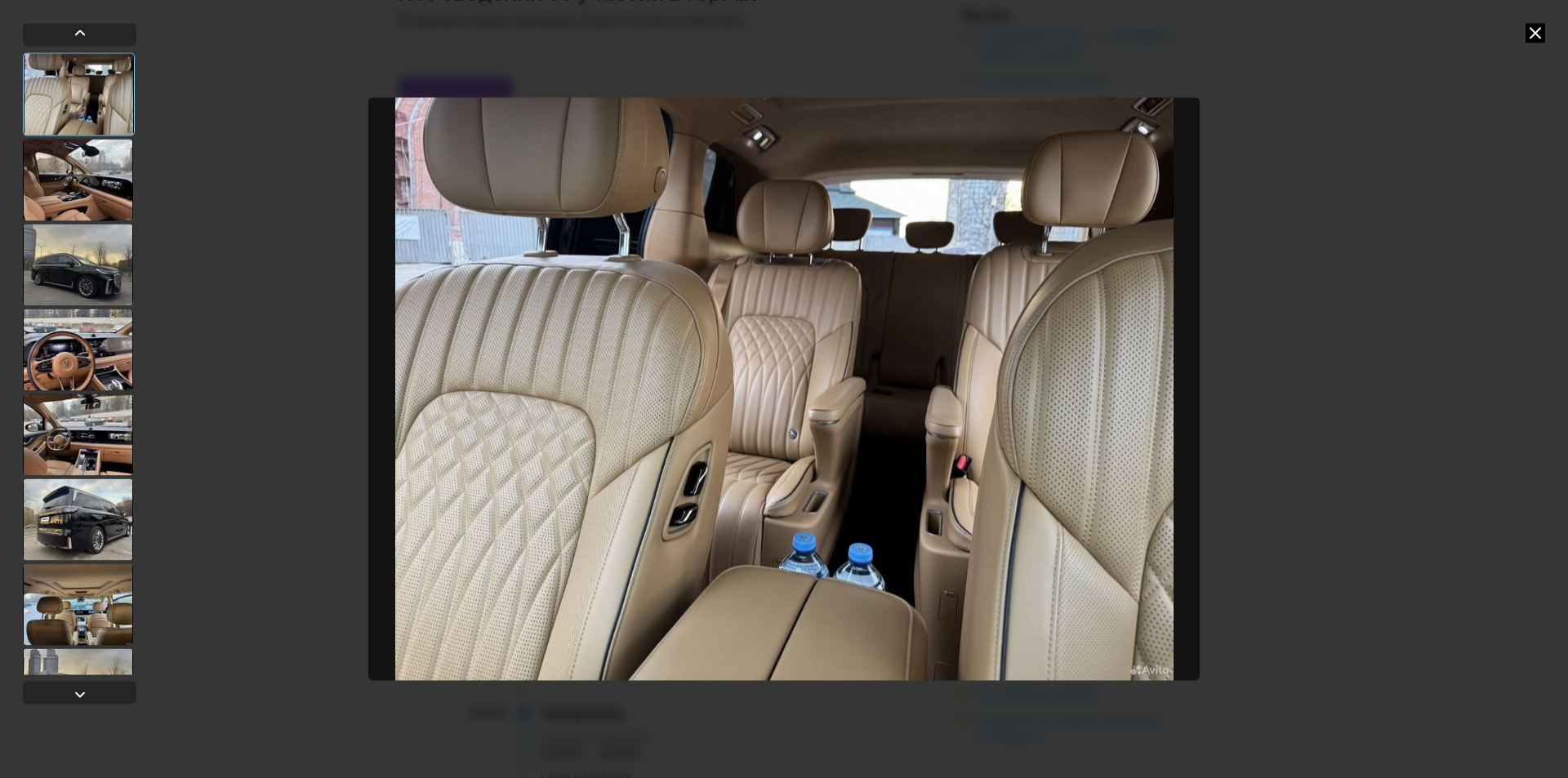
click at [103, 178] on div at bounding box center [78, 180] width 110 height 82
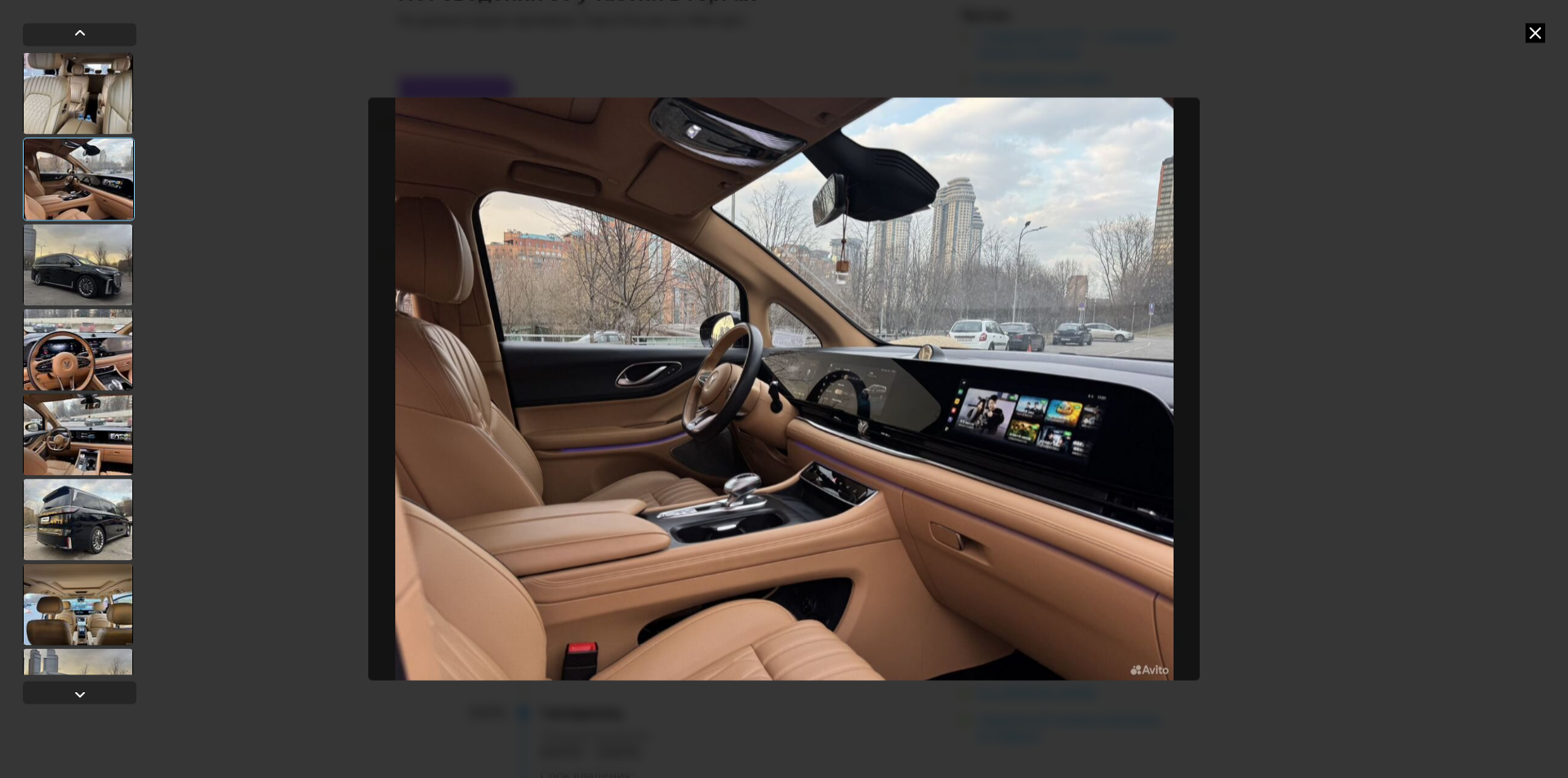
click at [77, 273] on div at bounding box center [78, 265] width 110 height 82
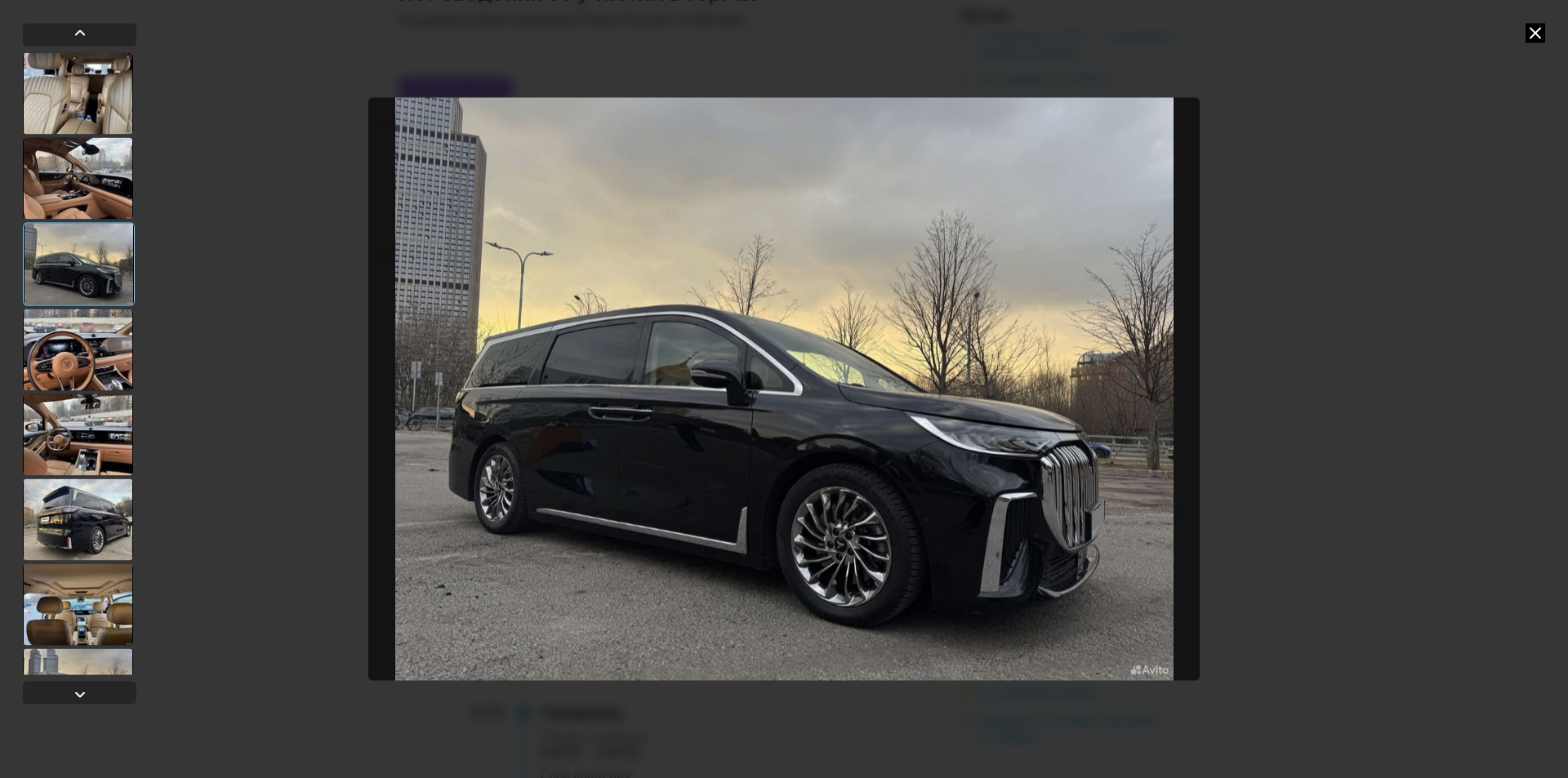
click at [67, 372] on div at bounding box center [78, 350] width 110 height 82
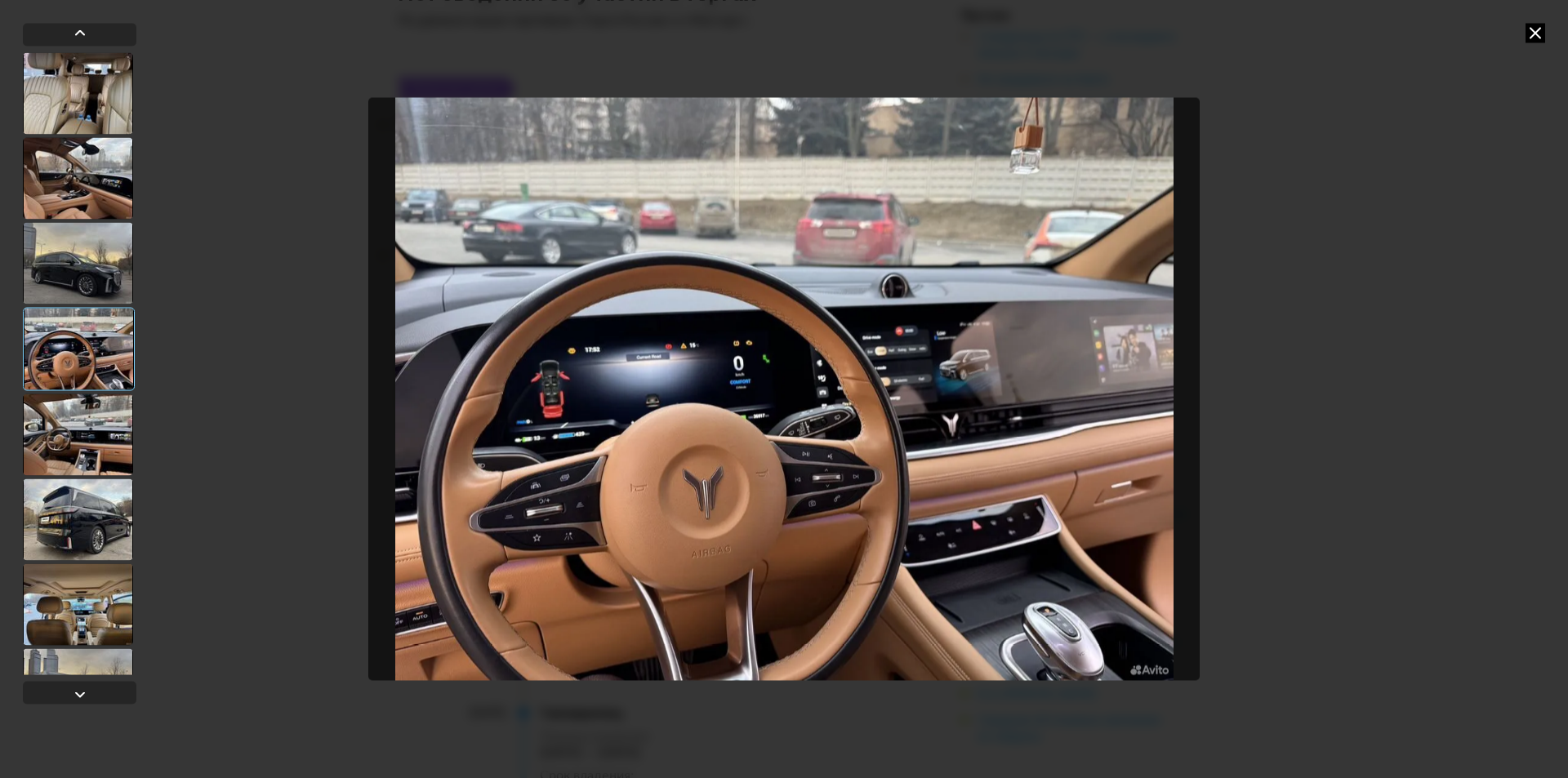
click at [84, 434] on div at bounding box center [78, 435] width 110 height 82
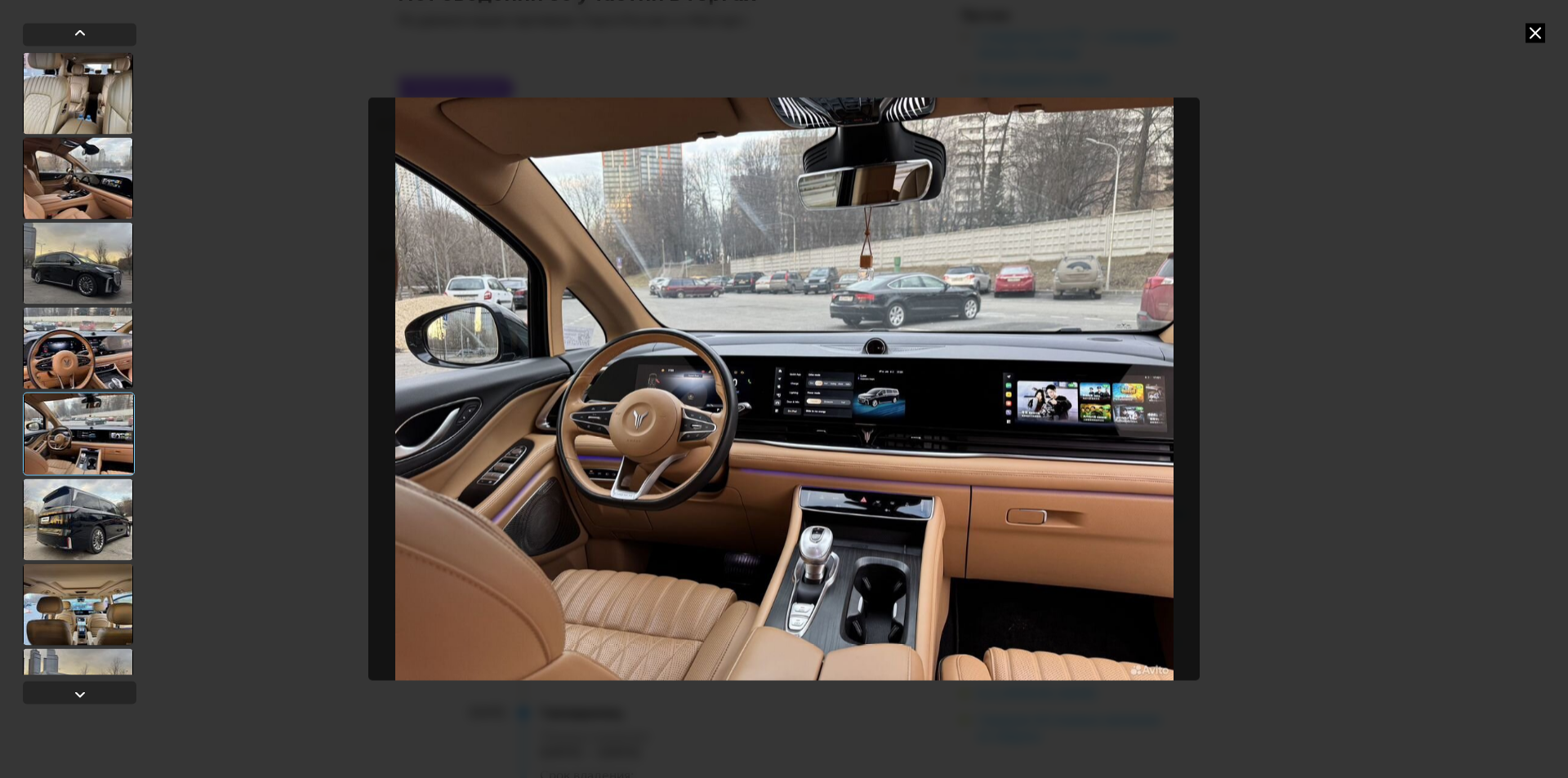
click at [82, 509] on div at bounding box center [78, 520] width 110 height 82
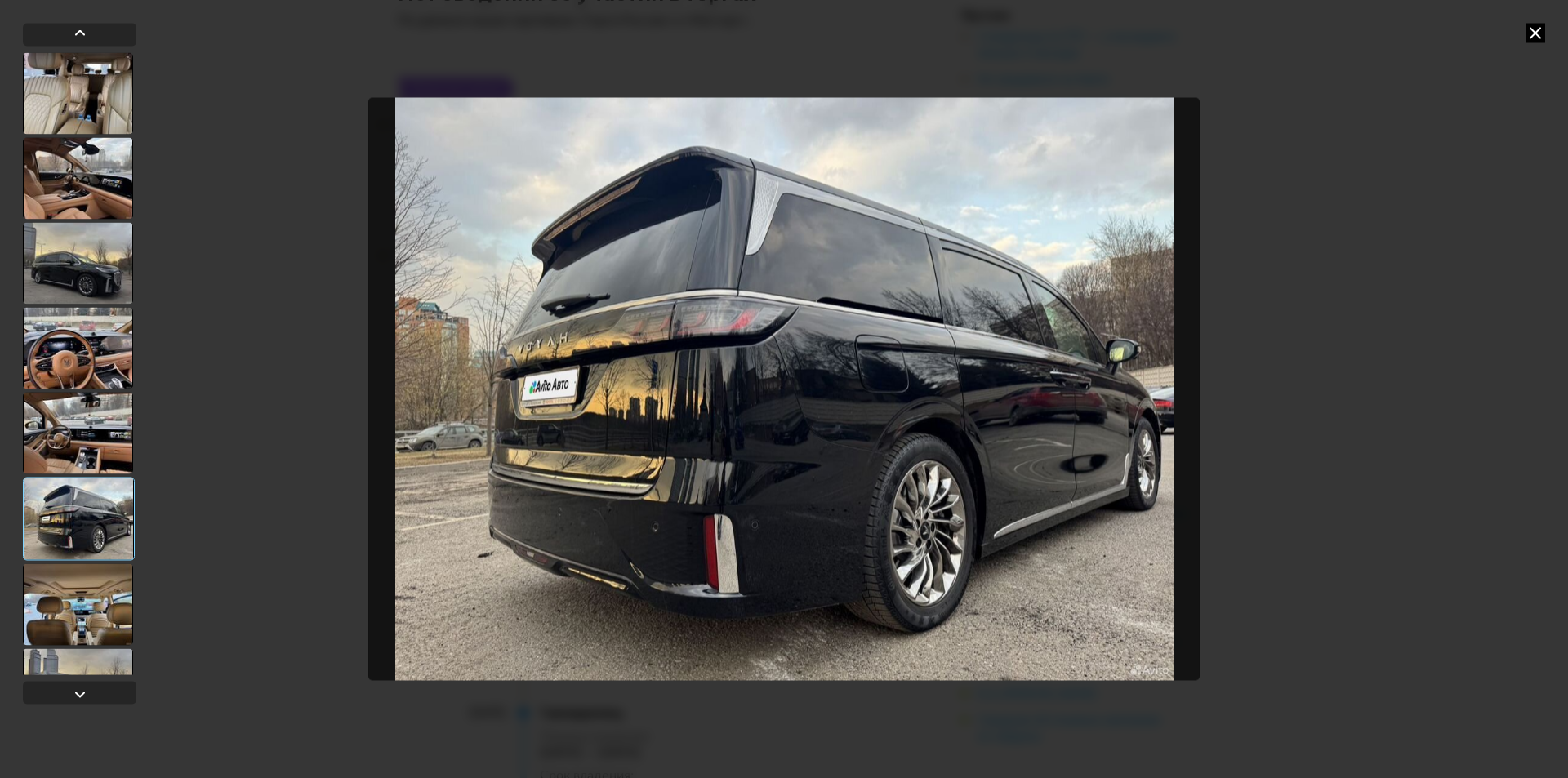
click at [82, 599] on div at bounding box center [78, 605] width 110 height 82
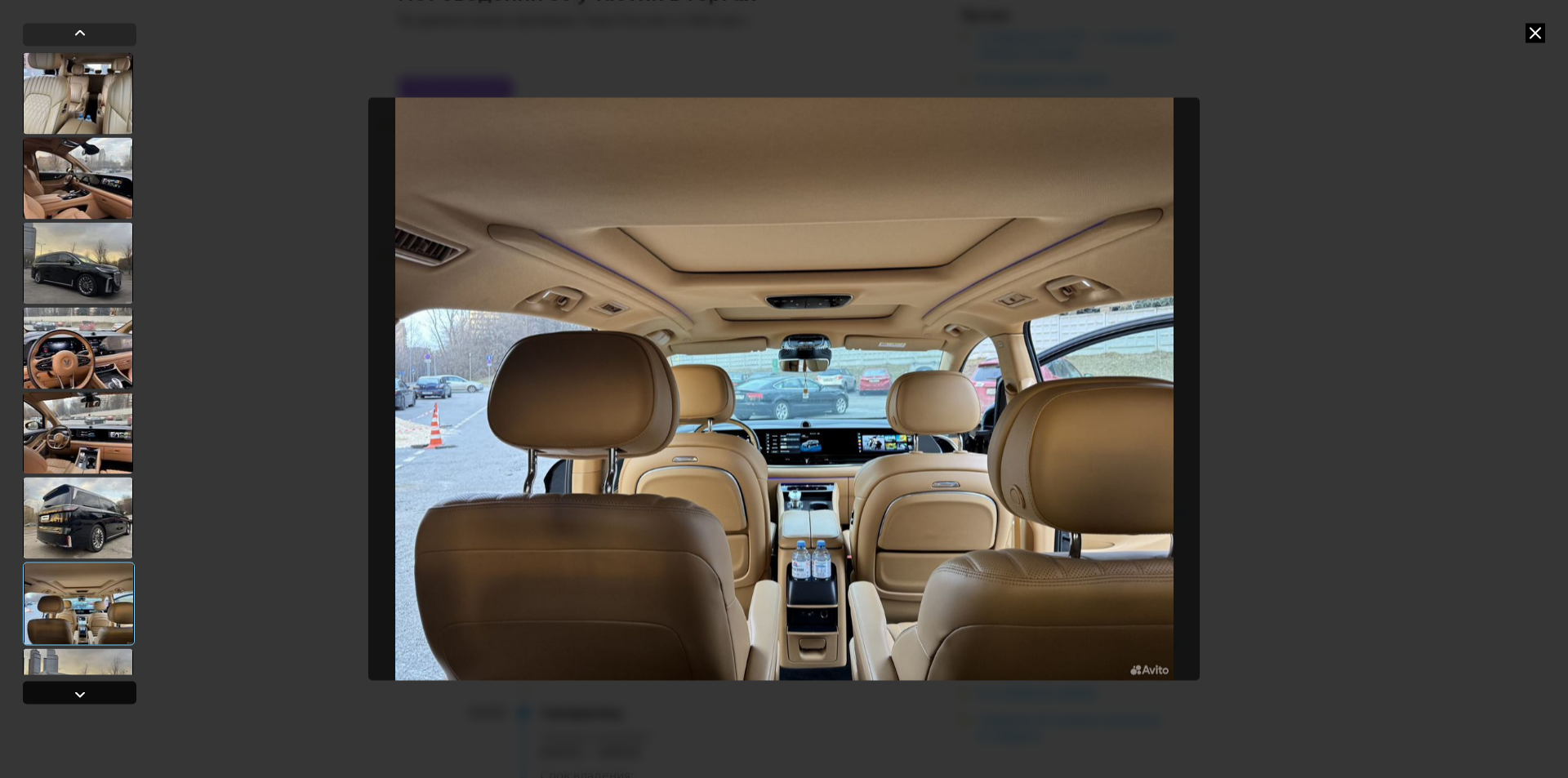
click at [81, 693] on div at bounding box center [80, 694] width 20 height 20
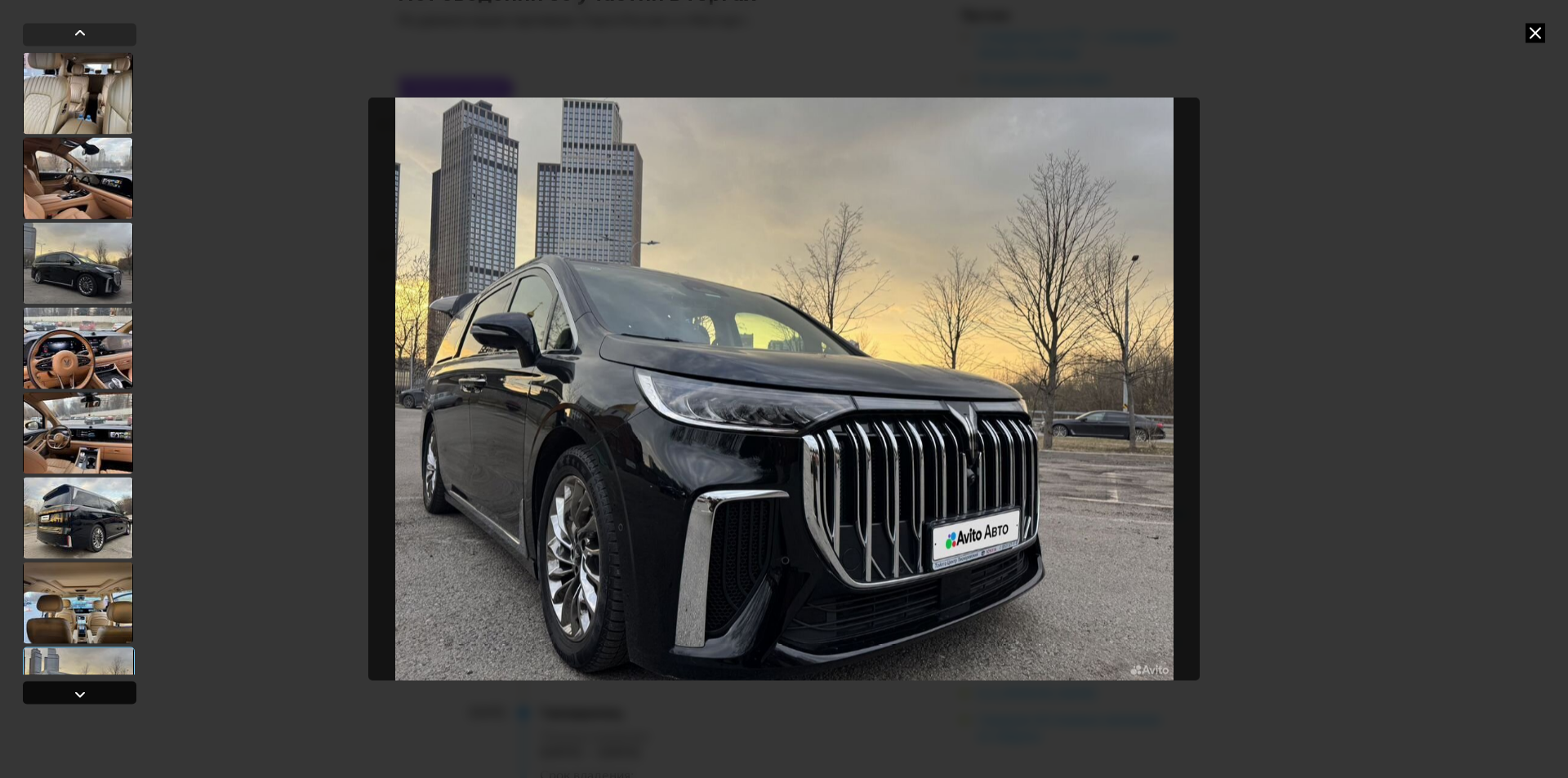
click at [81, 693] on div at bounding box center [80, 694] width 20 height 20
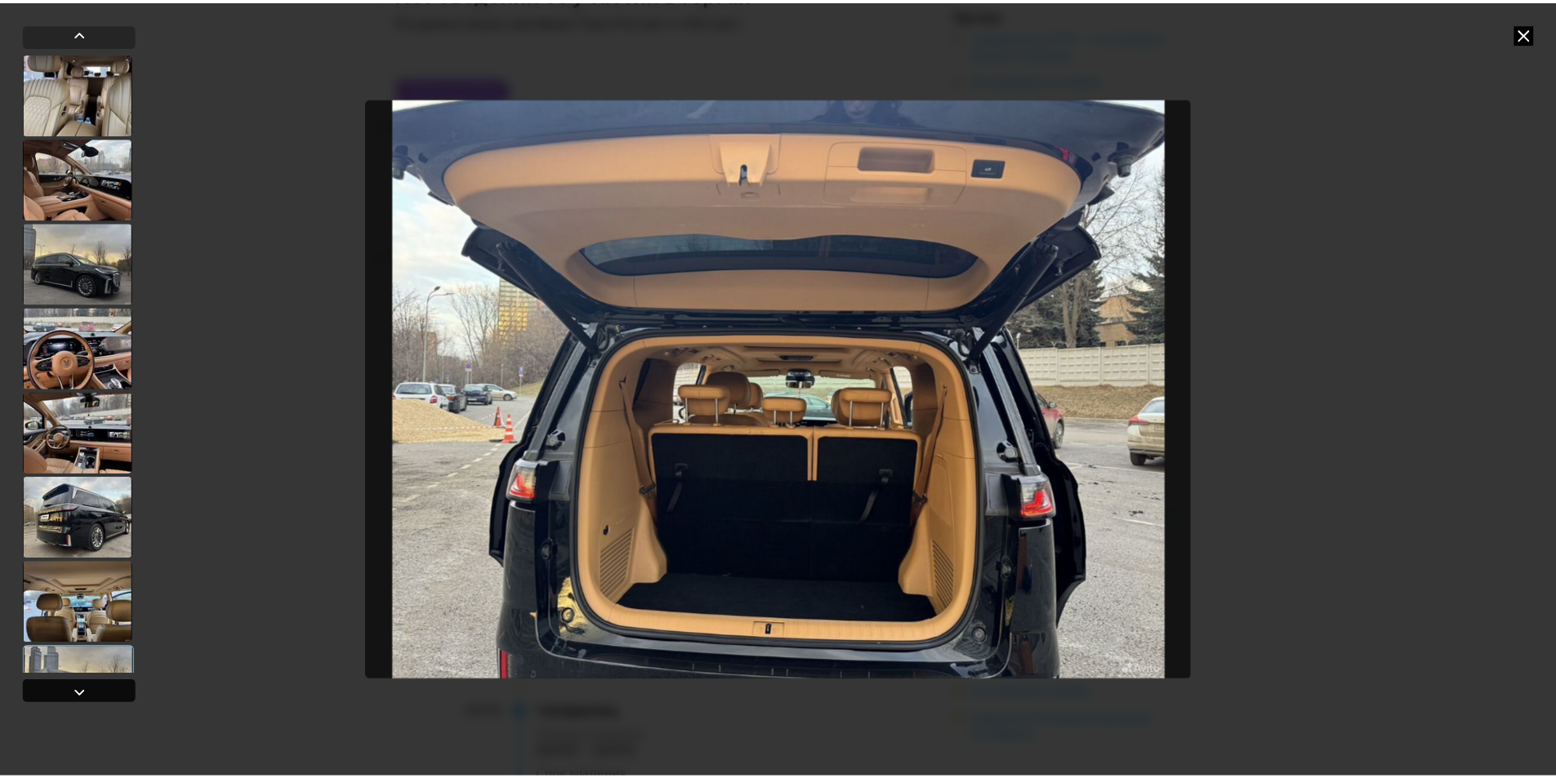
scroll to position [229, 0]
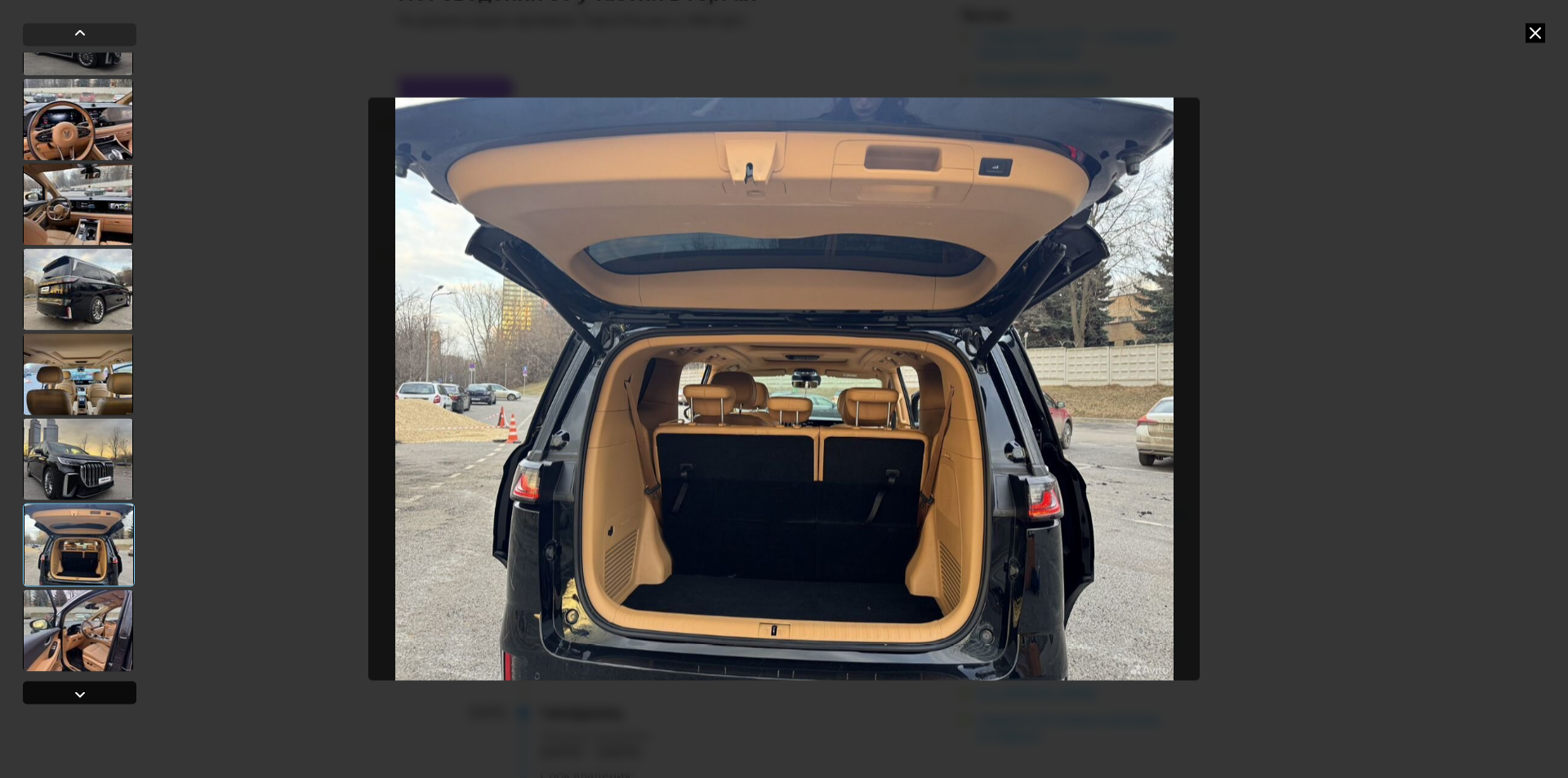
click at [81, 693] on div at bounding box center [80, 694] width 20 height 20
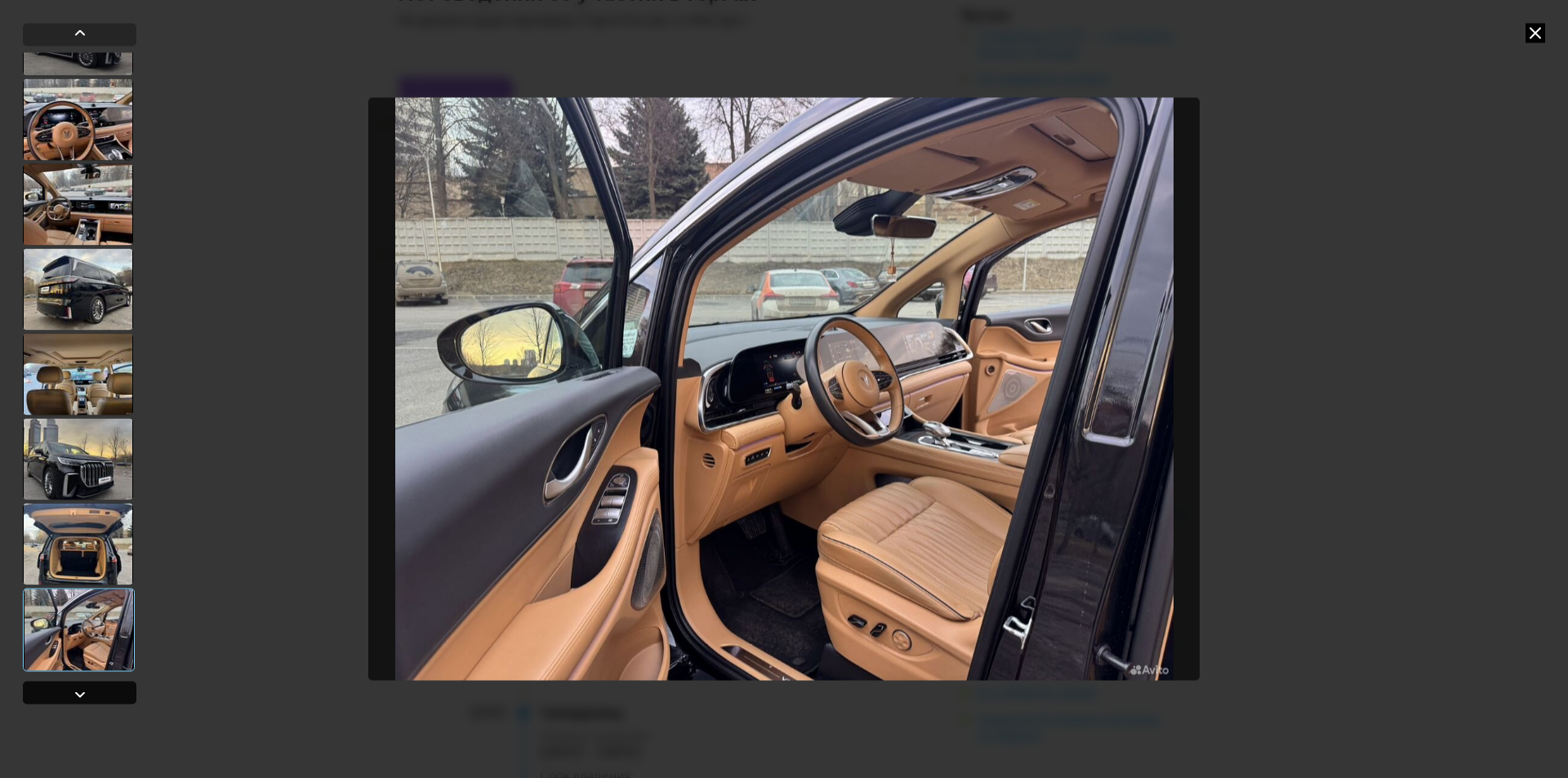
click at [81, 693] on div at bounding box center [80, 694] width 20 height 20
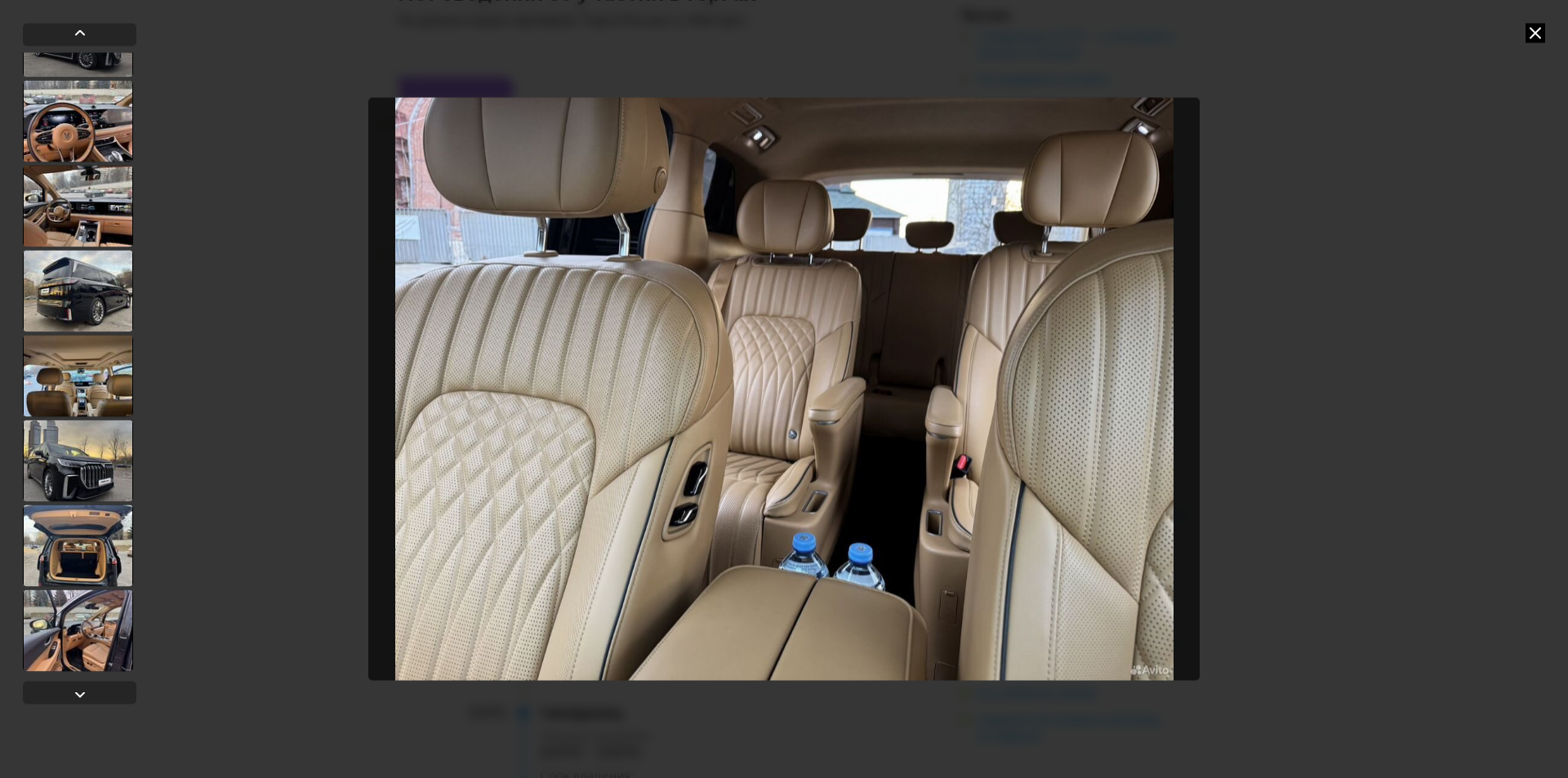
click at [1536, 34] on icon at bounding box center [1536, 33] width 20 height 20
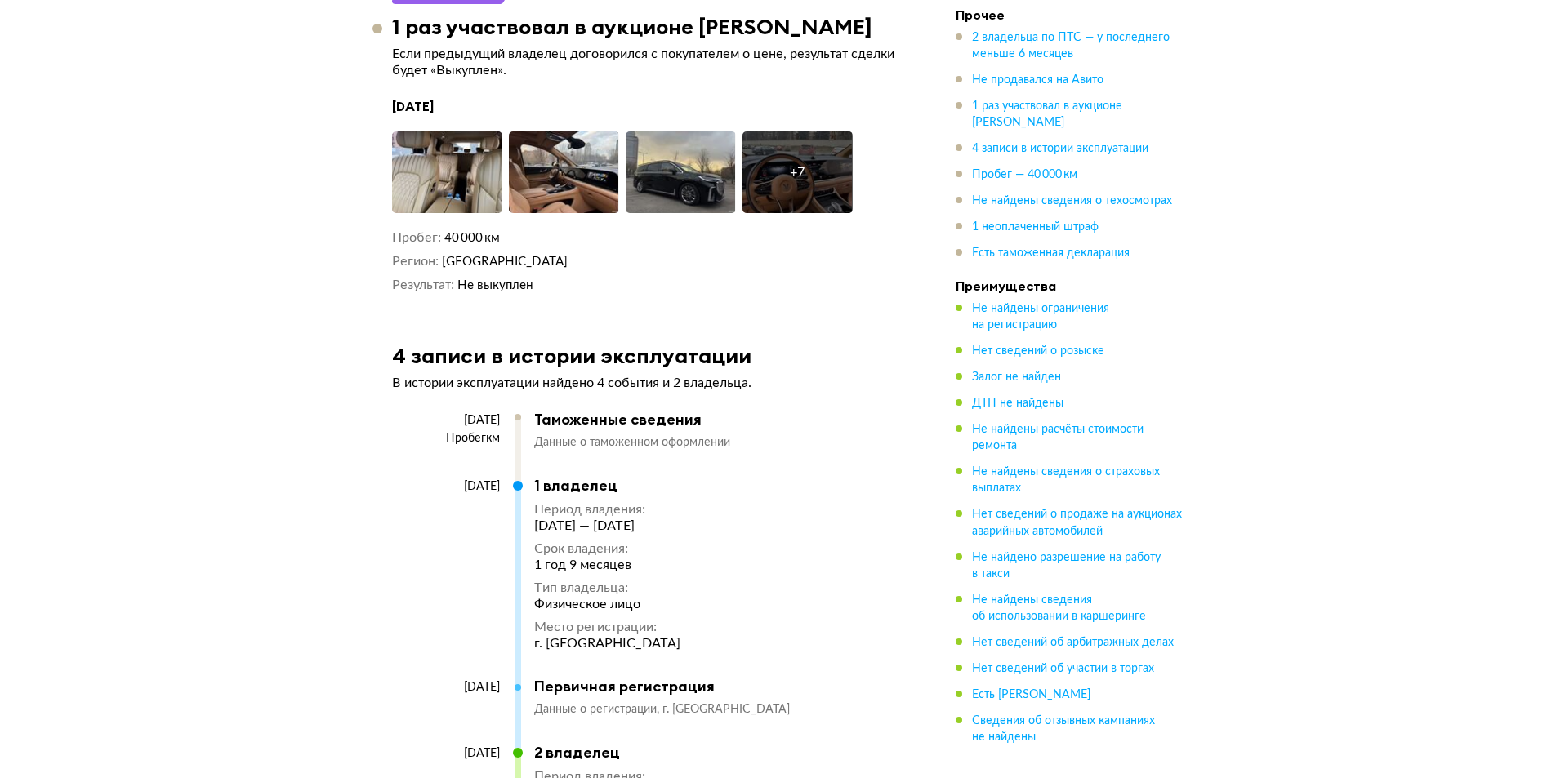
scroll to position [3022, 0]
